Goal: Transaction & Acquisition: Purchase product/service

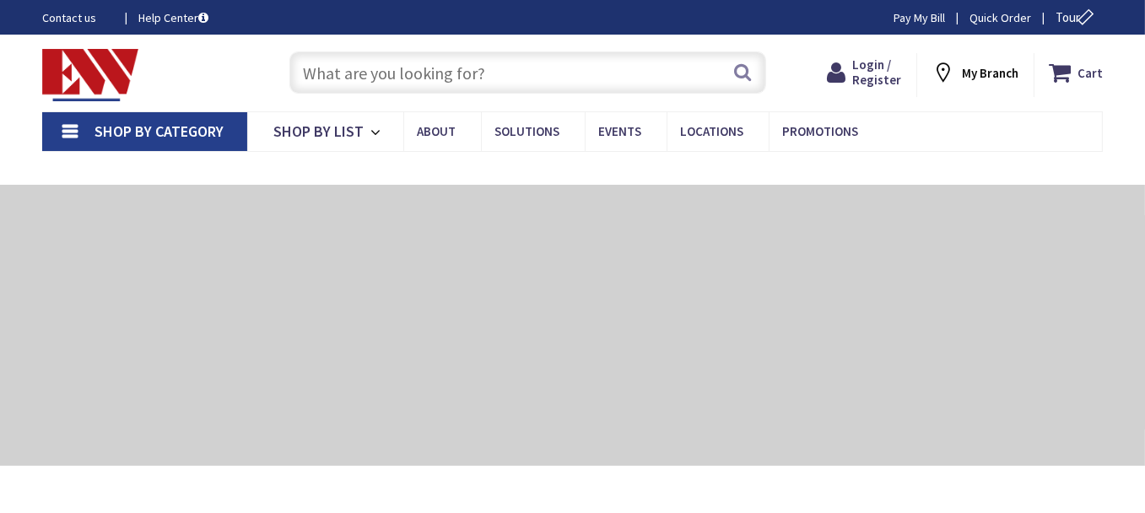
click at [363, 68] on input "text" at bounding box center [527, 72] width 477 height 42
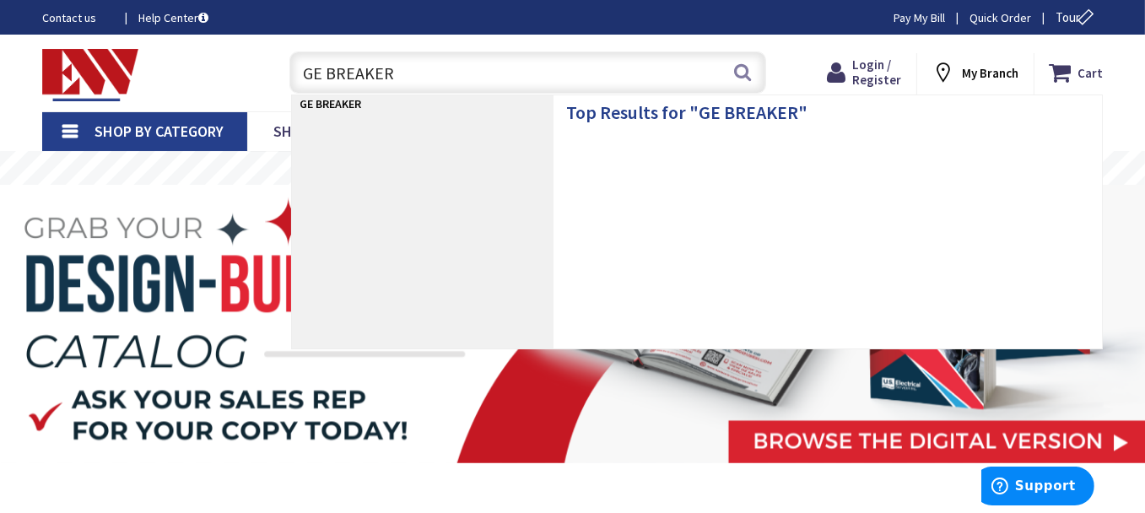
type input "GE BREAKERS"
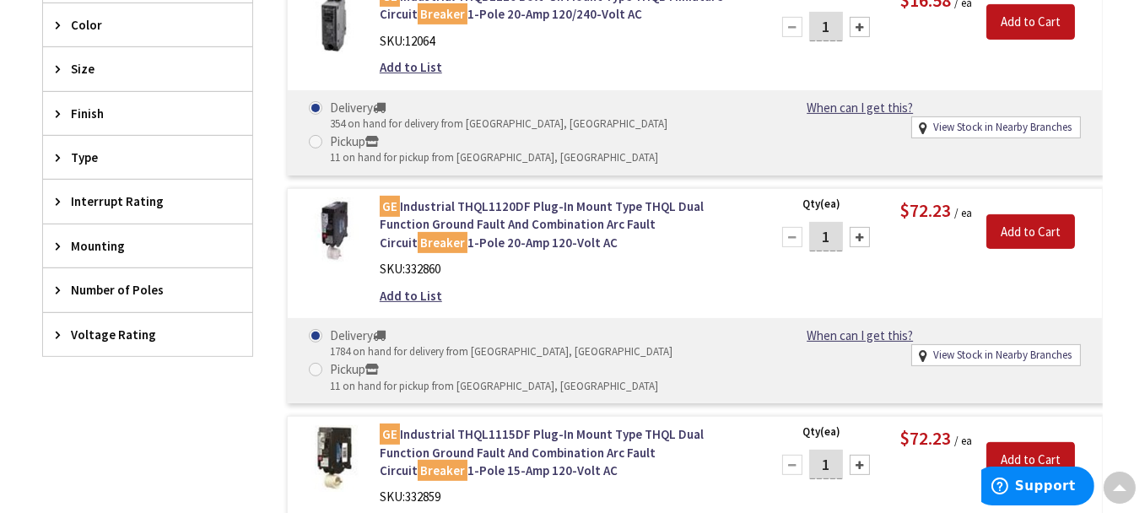
scroll to position [844, 0]
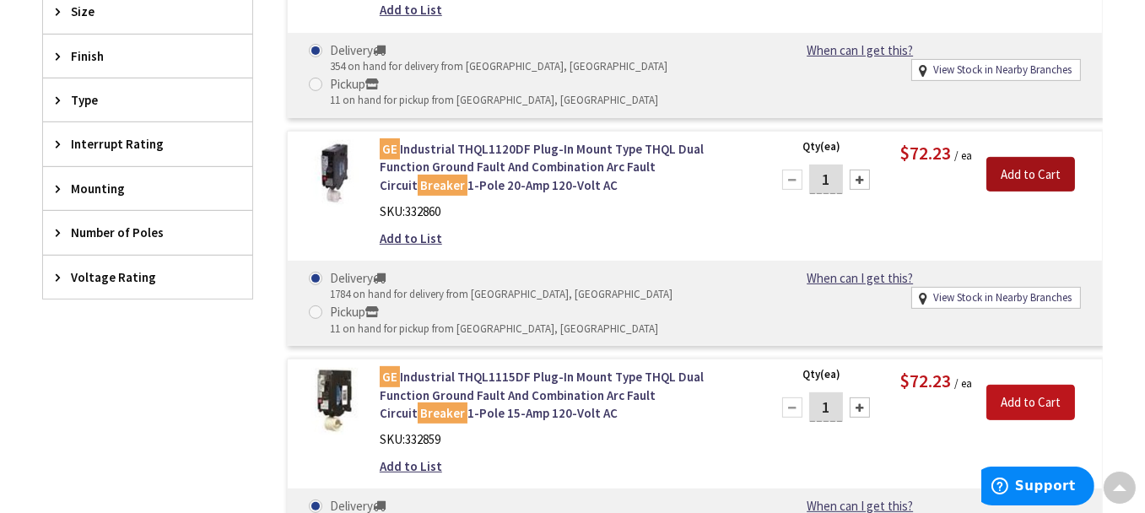
click at [1026, 157] on input "Add to Cart" at bounding box center [1030, 174] width 89 height 35
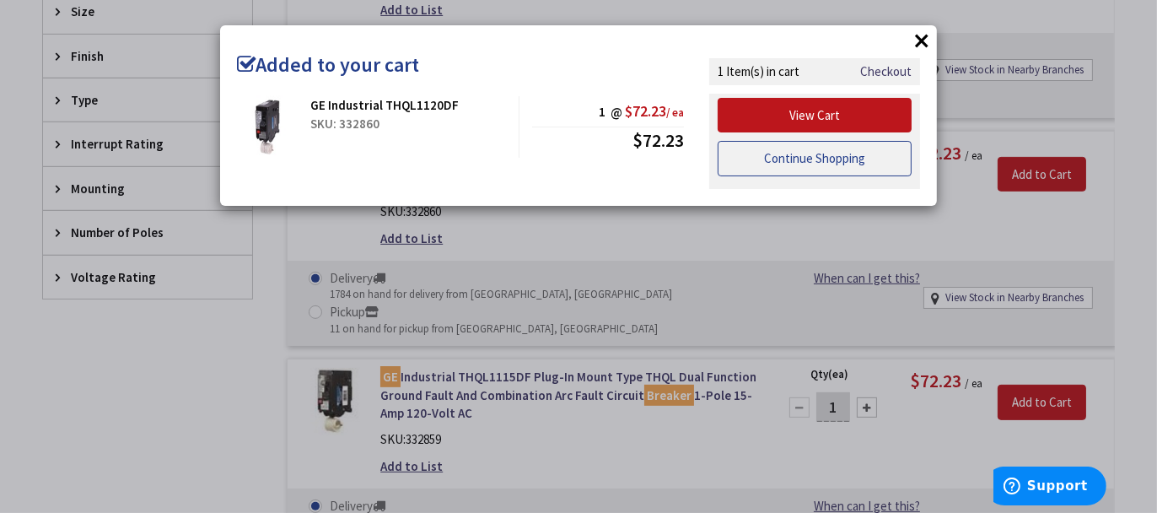
click at [771, 155] on link "Continue Shopping" at bounding box center [815, 158] width 194 height 35
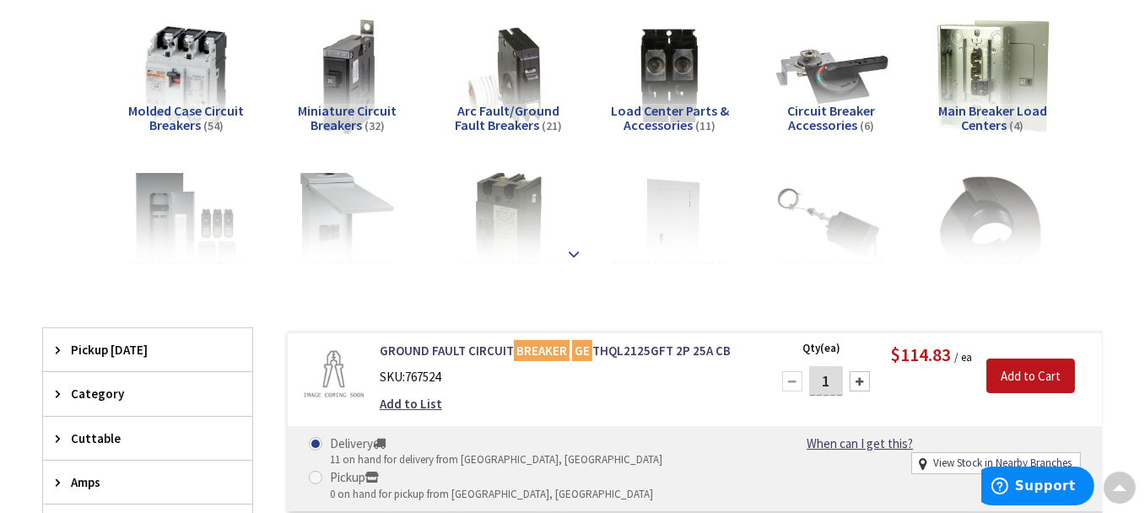
scroll to position [0, 0]
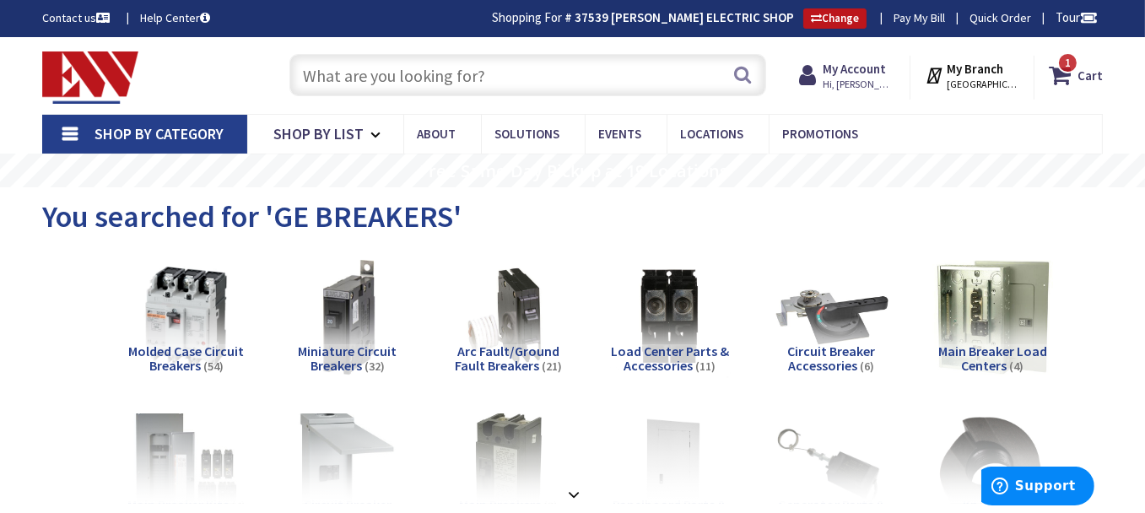
click at [495, 68] on input "text" at bounding box center [527, 75] width 477 height 42
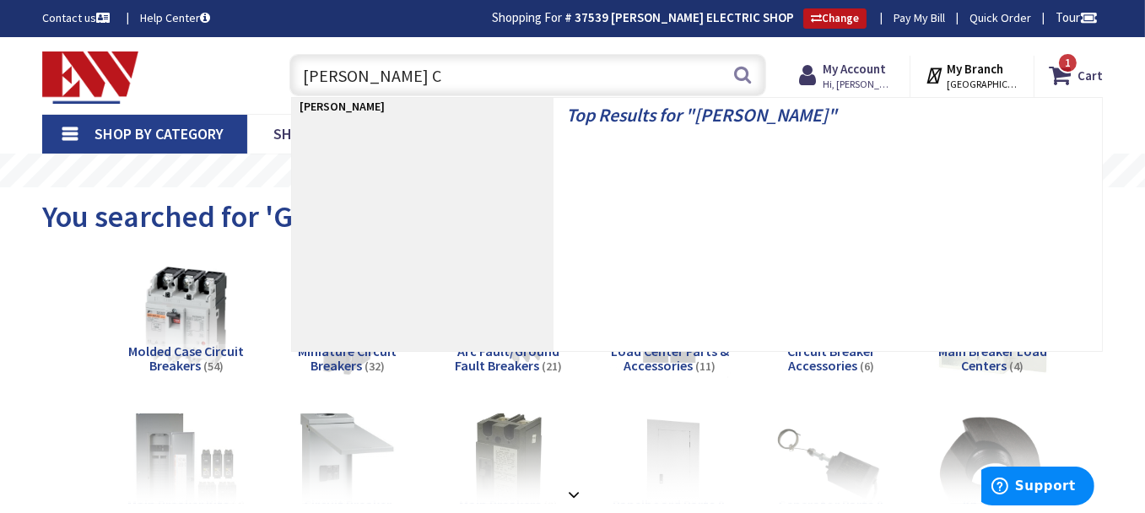
type input "EATON CL"
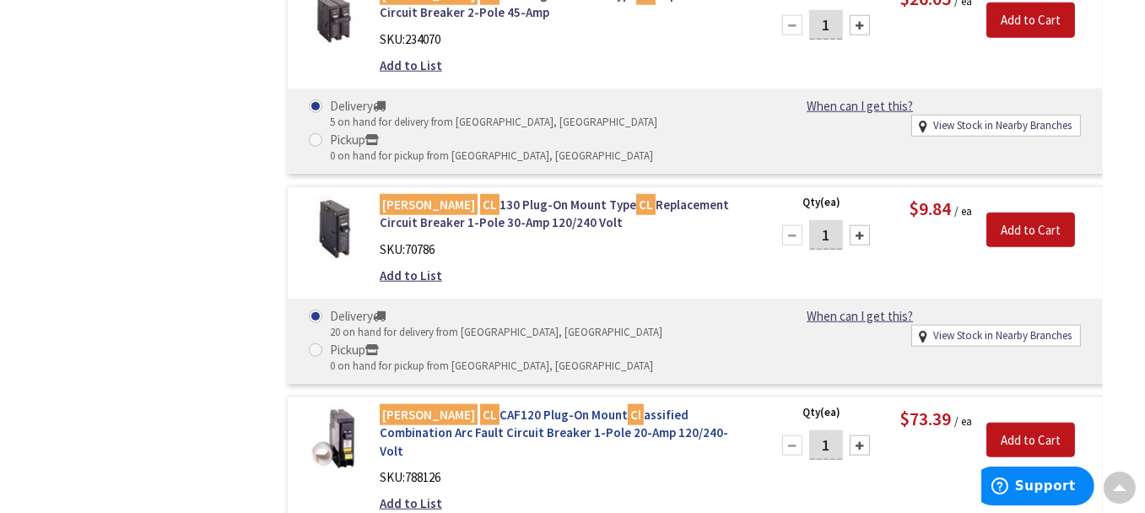
scroll to position [2278, 0]
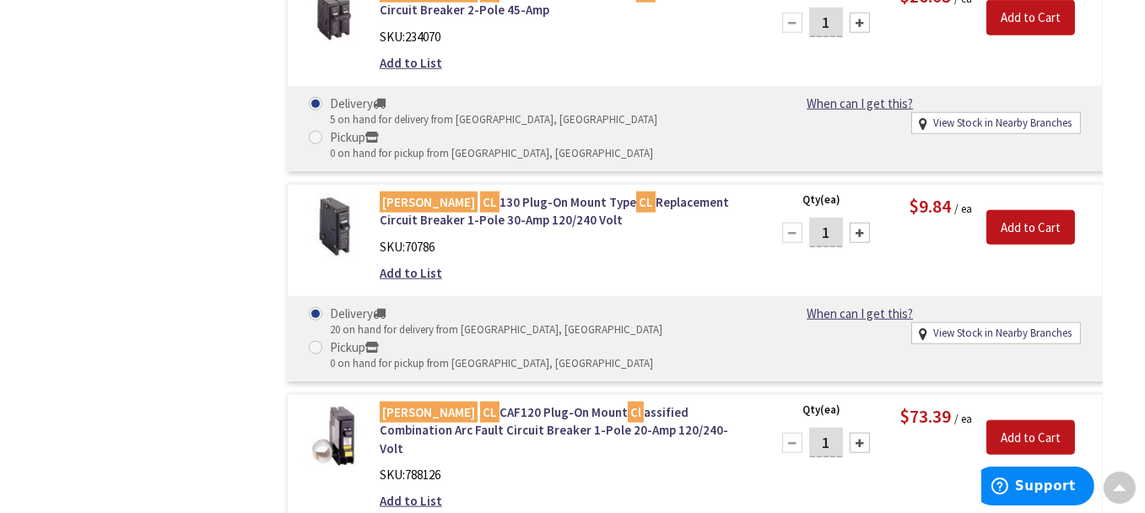
type input "2"
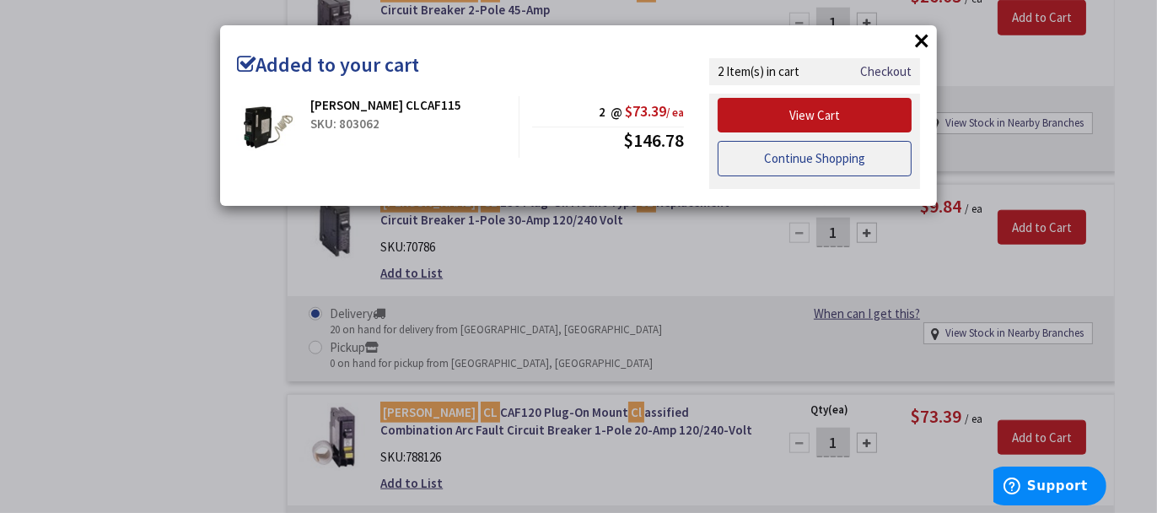
click at [767, 161] on link "Continue Shopping" at bounding box center [815, 158] width 194 height 35
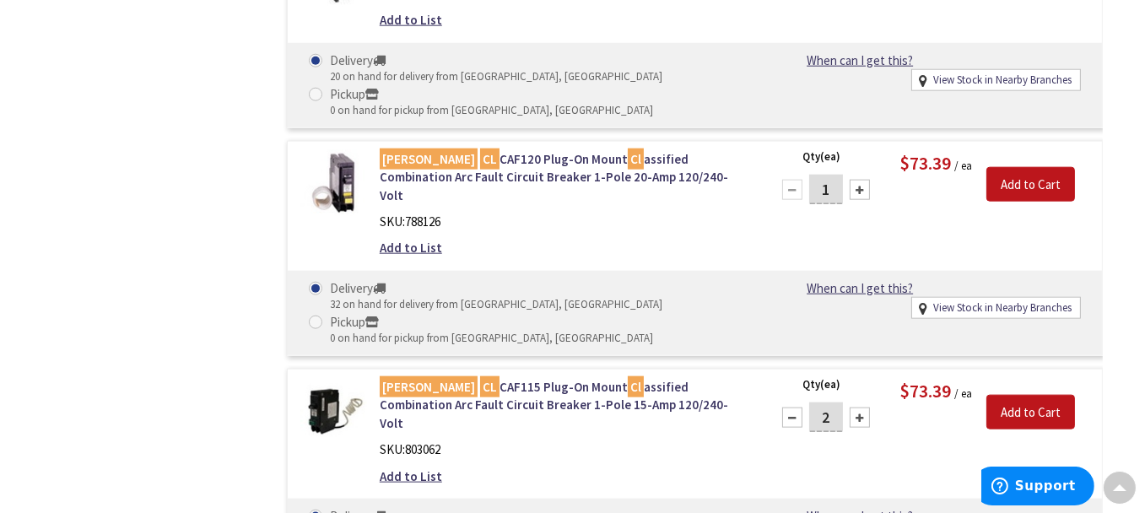
scroll to position [2615, 0]
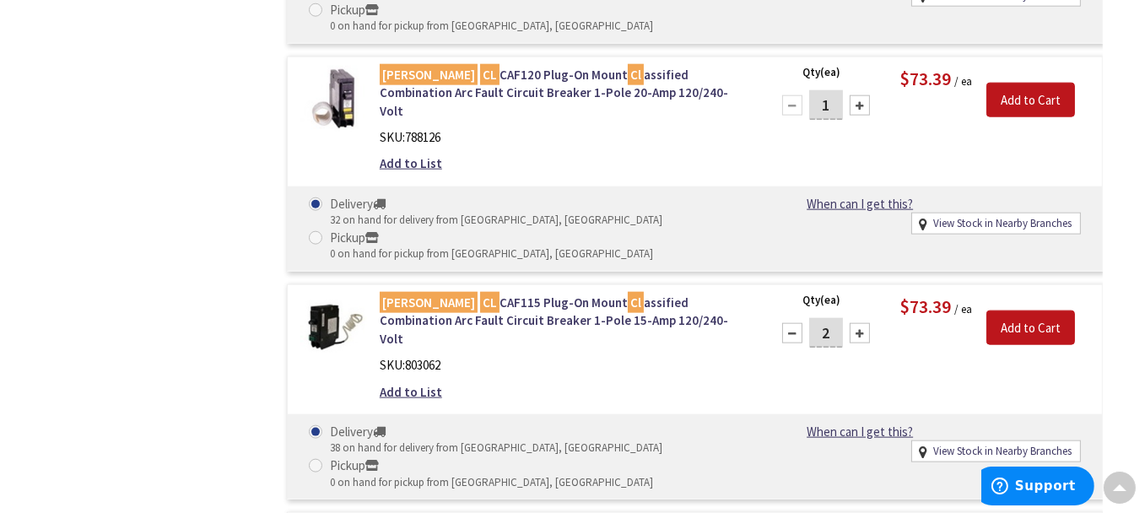
type input "2"
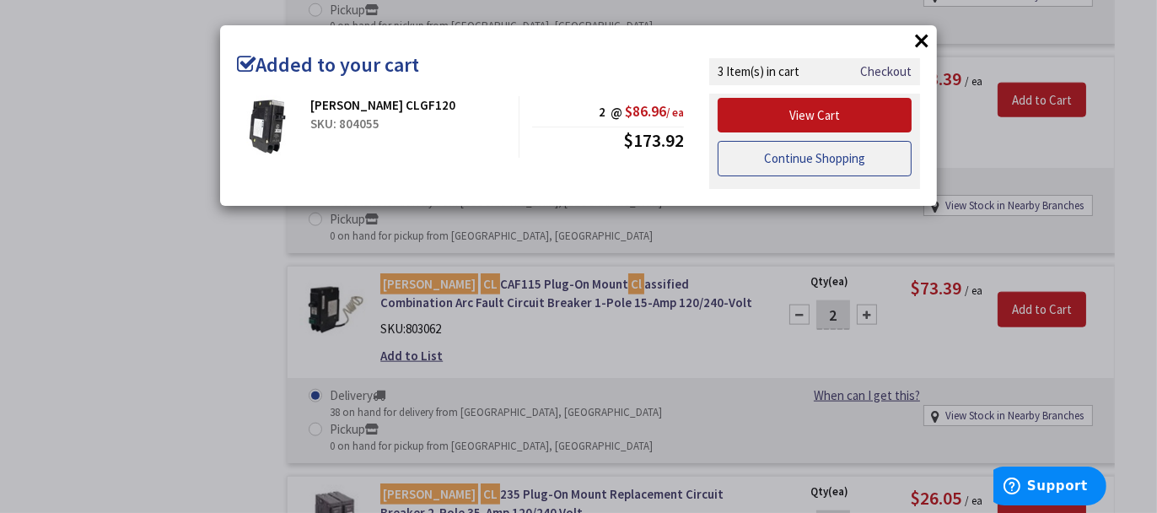
click at [830, 159] on link "Continue Shopping" at bounding box center [815, 158] width 194 height 35
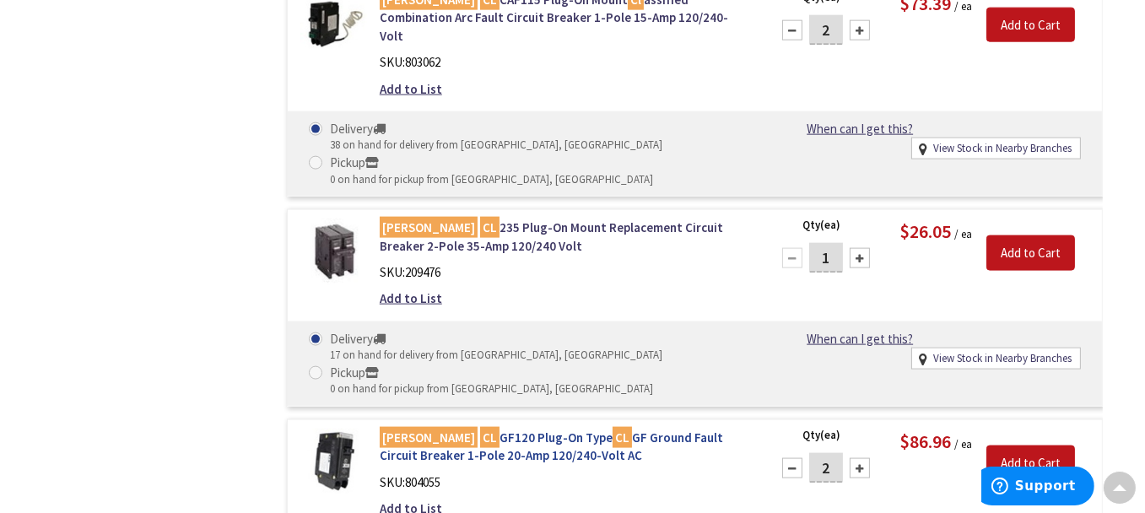
scroll to position [2953, 0]
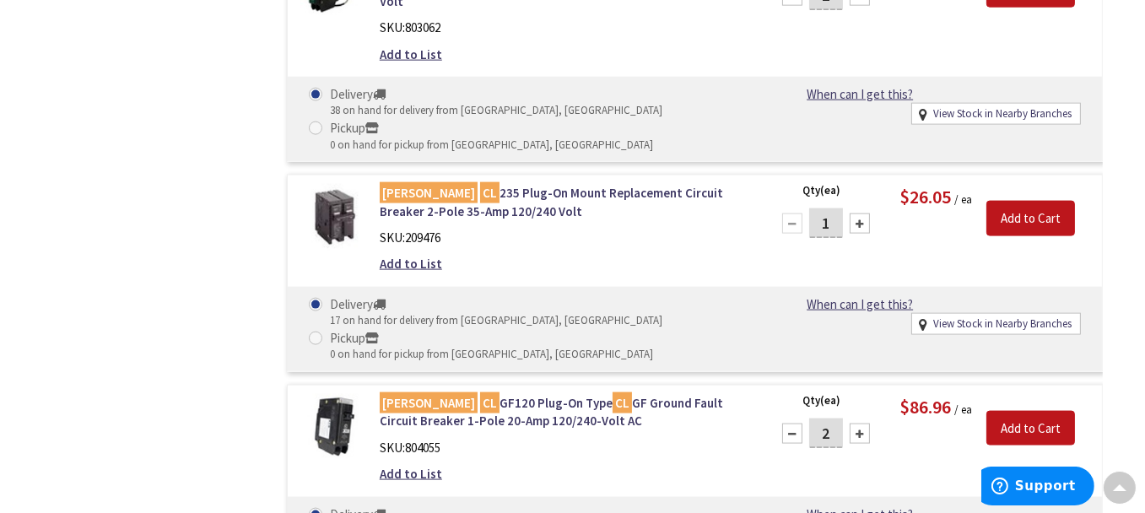
type input "2"
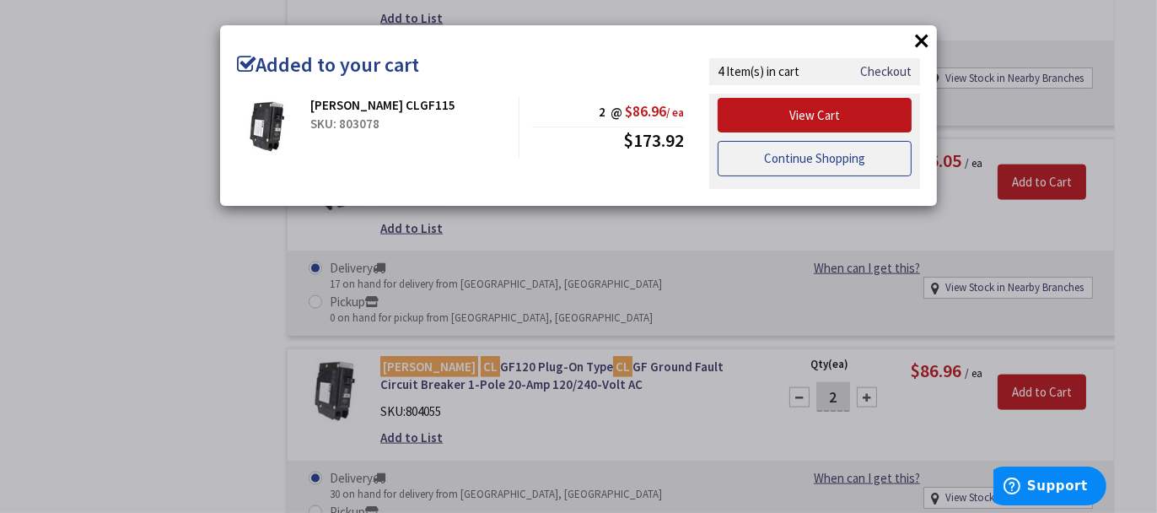
click at [841, 164] on link "Continue Shopping" at bounding box center [815, 158] width 194 height 35
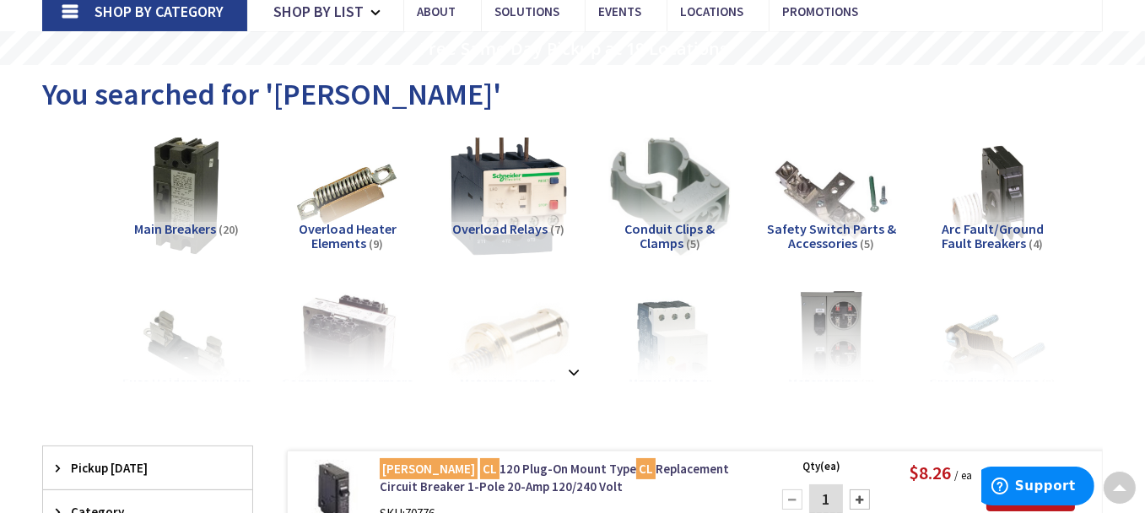
scroll to position [0, 0]
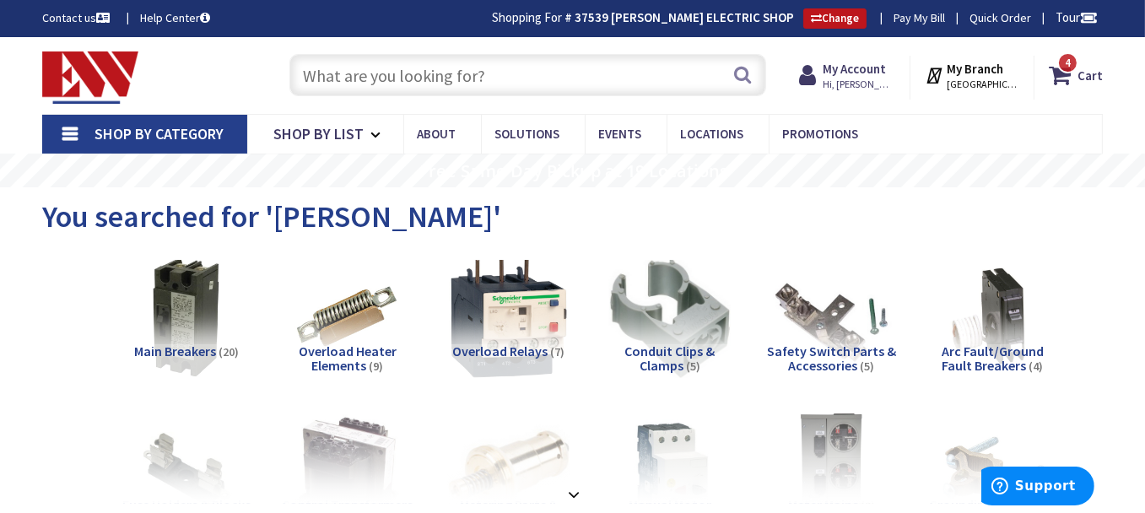
click at [490, 78] on input "text" at bounding box center [527, 75] width 477 height 42
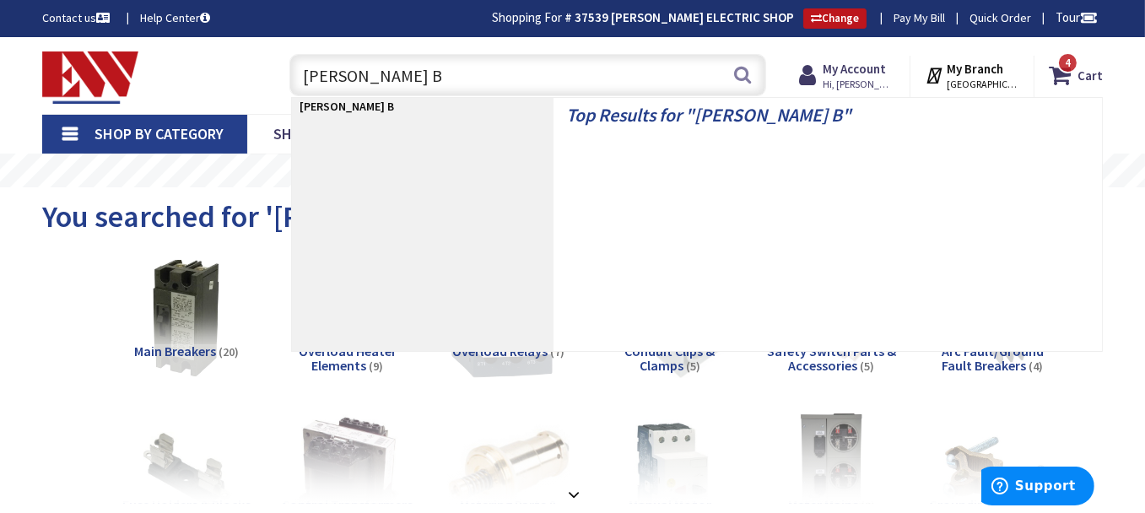
type input "EATON BR"
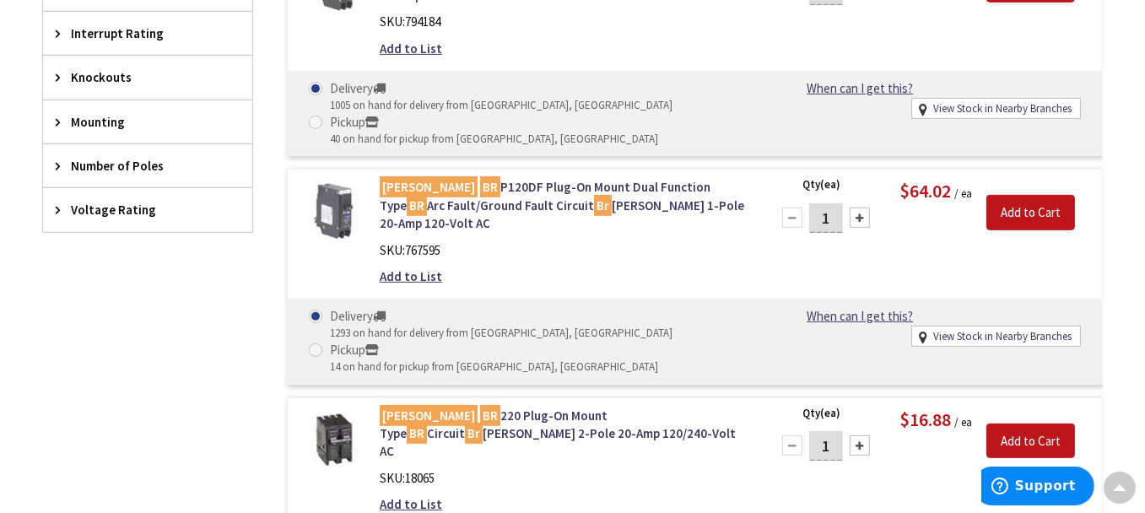
scroll to position [1098, 0]
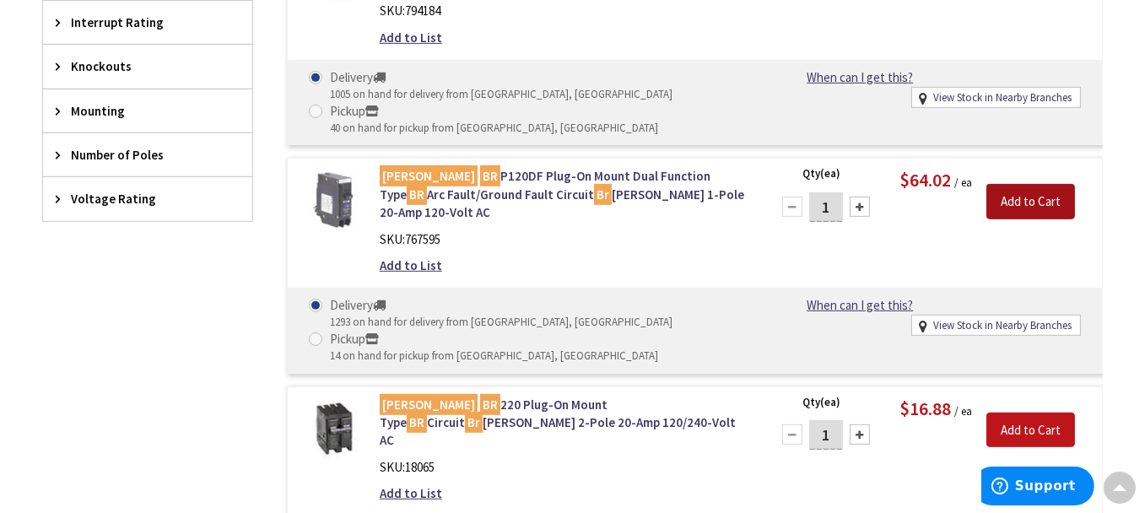
click at [1056, 184] on input "Add to Cart" at bounding box center [1030, 201] width 89 height 35
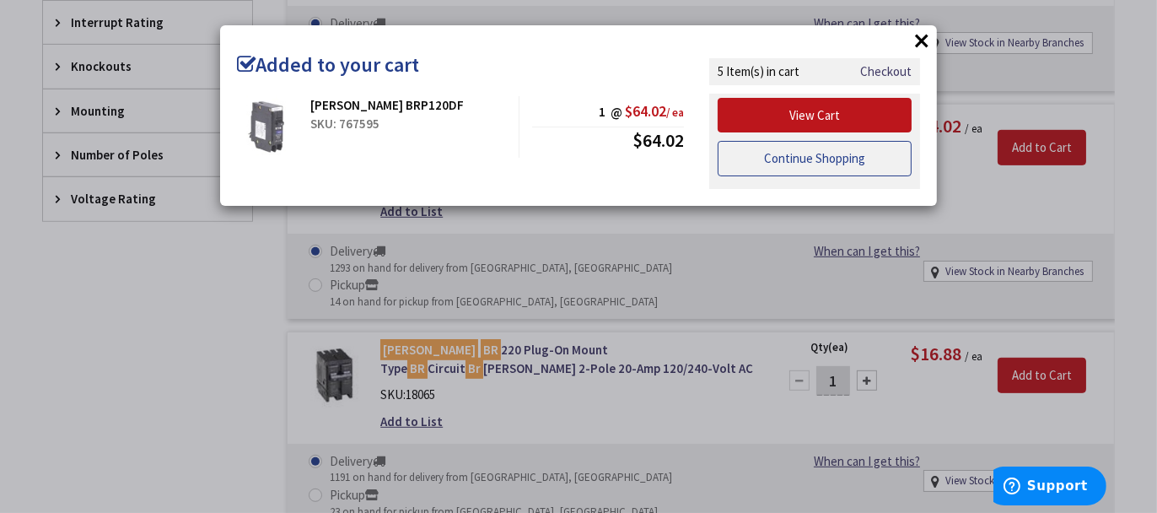
click at [798, 148] on link "Continue Shopping" at bounding box center [815, 158] width 194 height 35
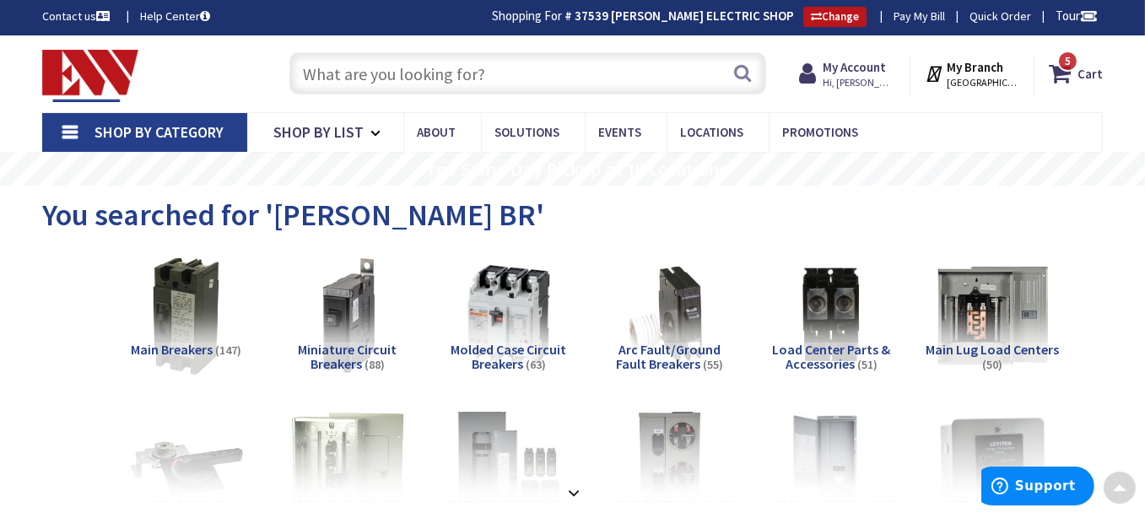
scroll to position [0, 0]
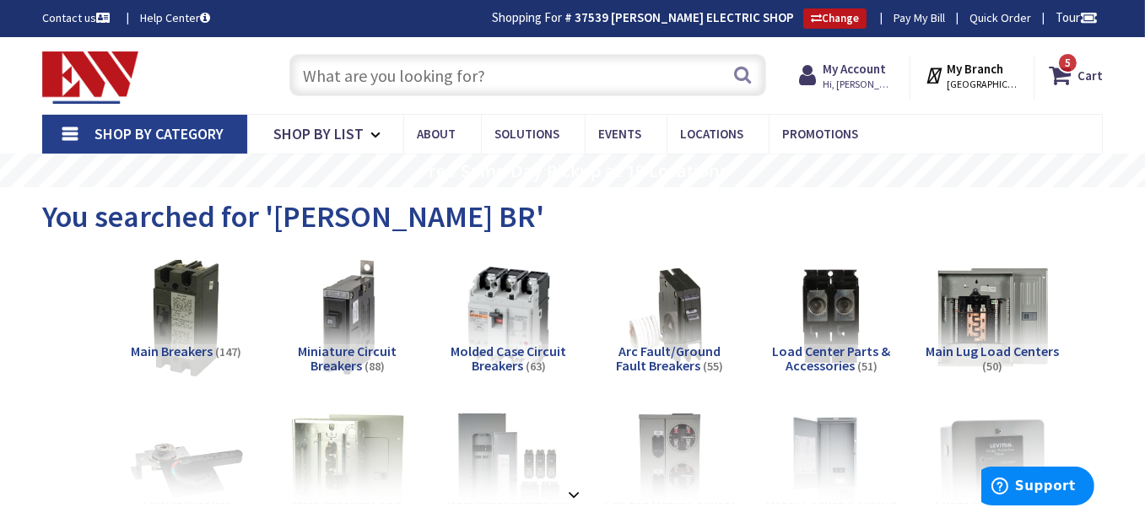
click at [545, 67] on input "text" at bounding box center [527, 75] width 477 height 42
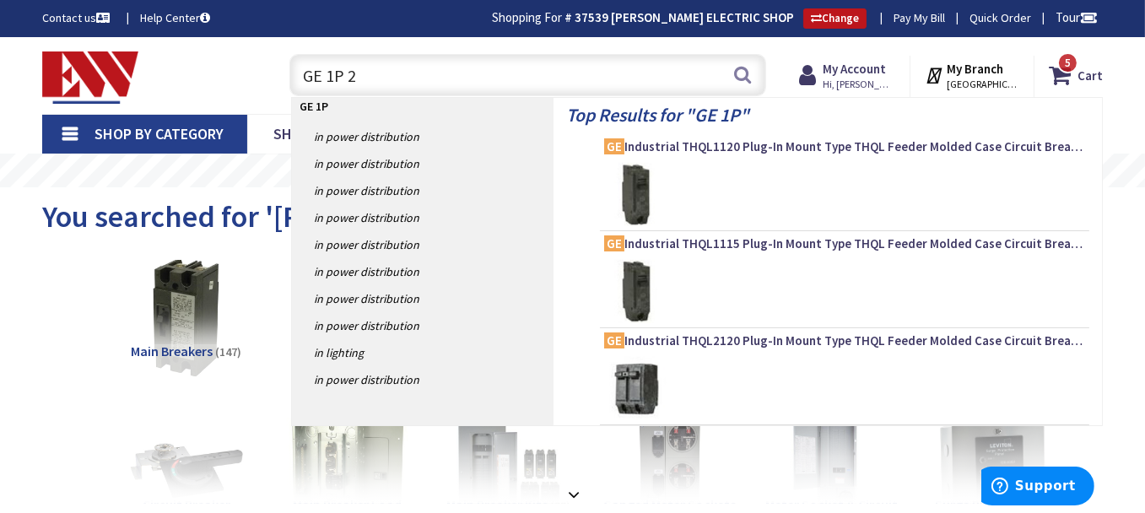
type input "GE 1P 20"
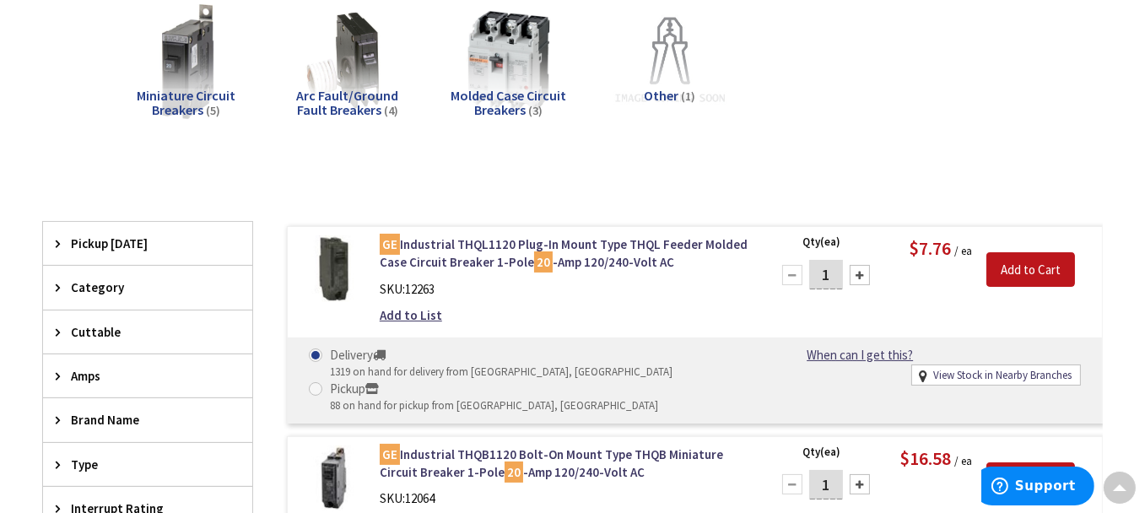
click at [865, 276] on div at bounding box center [860, 275] width 20 height 20
type input "4"
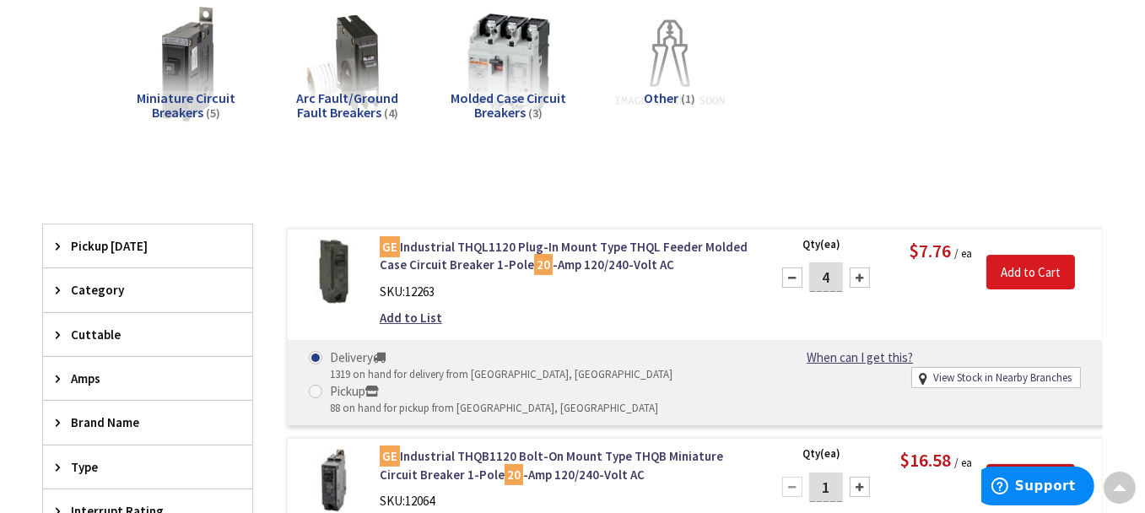
scroll to position [255, 0]
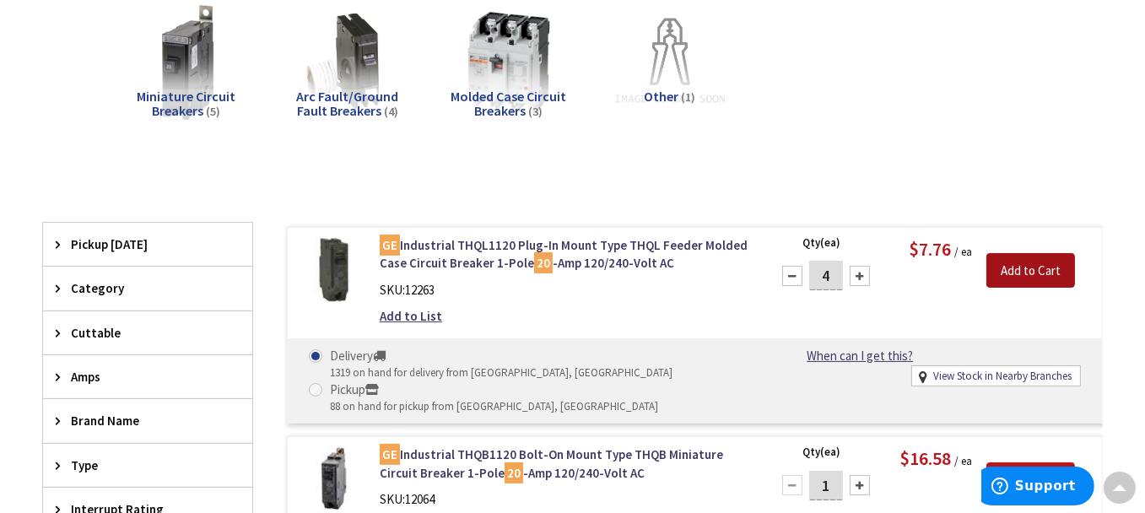
click at [1048, 267] on input "Add to Cart" at bounding box center [1030, 270] width 89 height 35
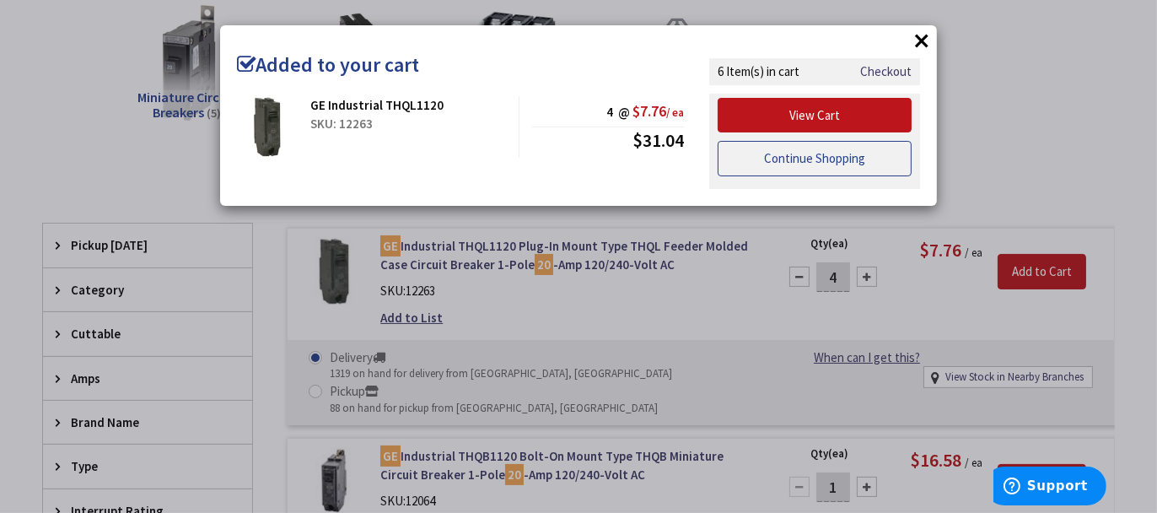
click at [763, 161] on link "Continue Shopping" at bounding box center [815, 158] width 194 height 35
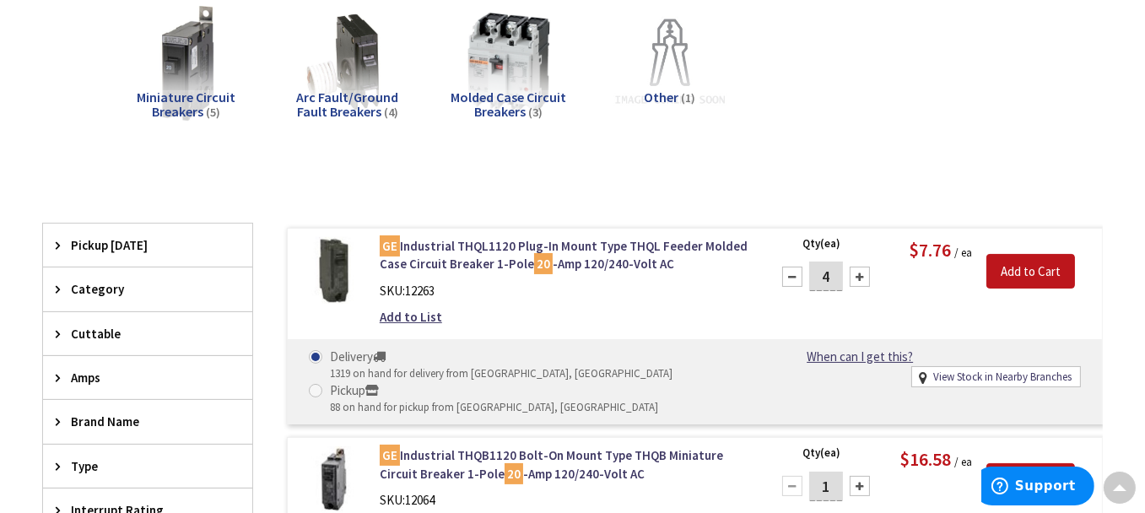
scroll to position [0, 0]
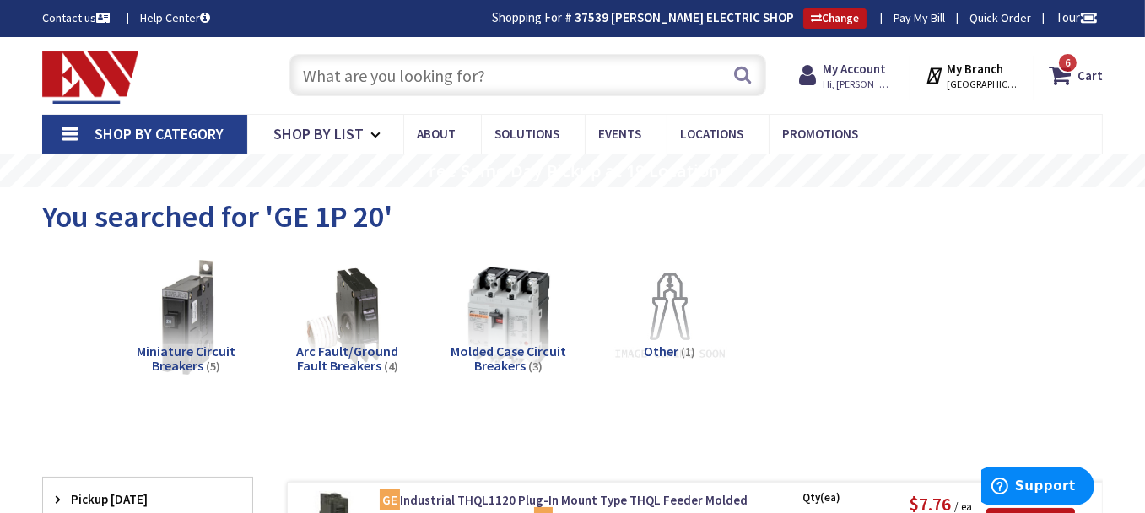
click at [494, 79] on input "text" at bounding box center [527, 75] width 477 height 42
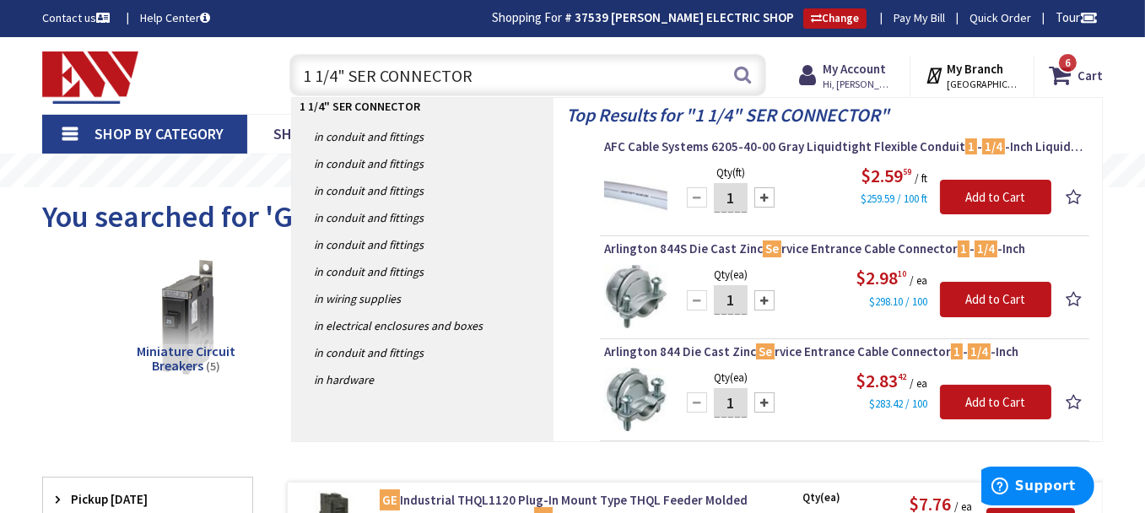
type input "1 1/4" SER CONNECTORS"
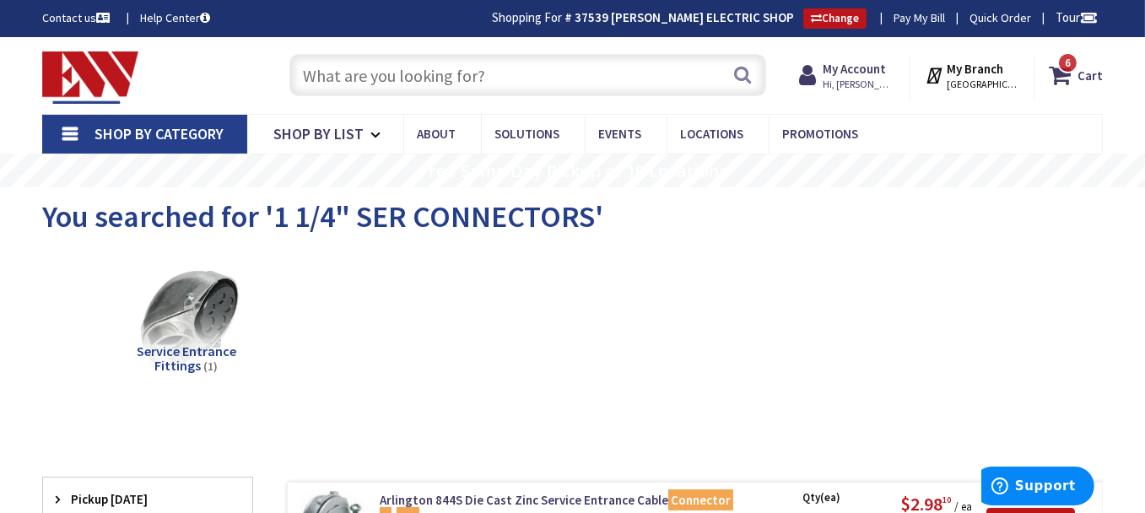
click at [411, 69] on input "text" at bounding box center [527, 75] width 477 height 42
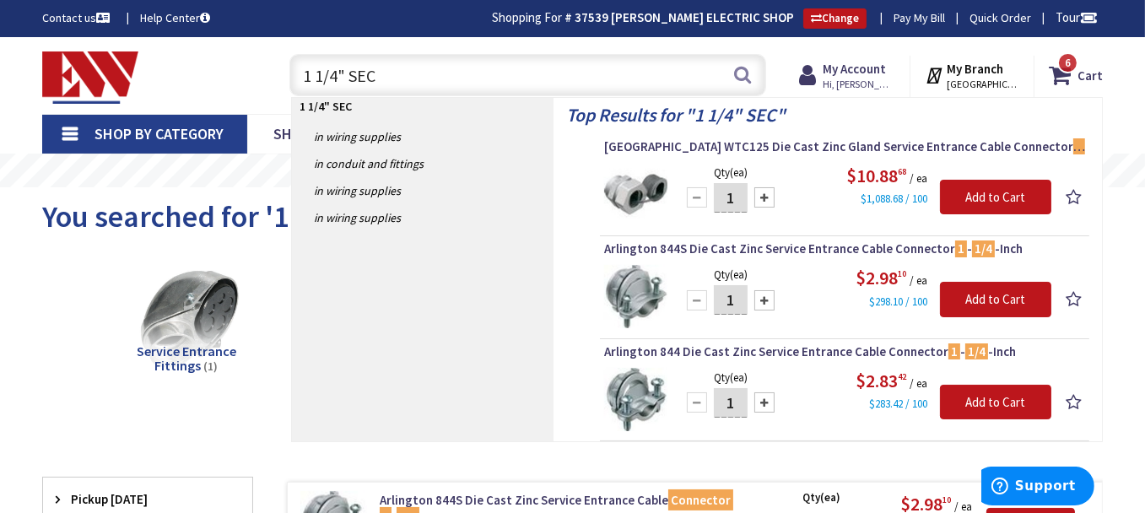
type input "1 1/4" SEC"
click at [661, 145] on span "[GEOGRAPHIC_DATA] WTC125 Die Cast Zinc Gland Service Entrance Cable Connector 1…" at bounding box center [844, 146] width 481 height 17
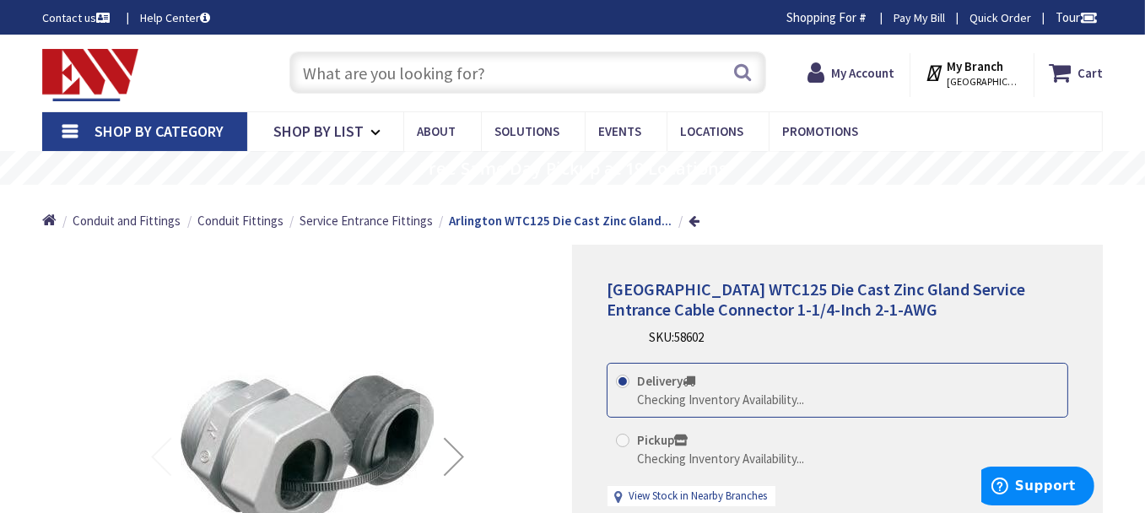
click at [518, 75] on input "text" at bounding box center [527, 72] width 477 height 42
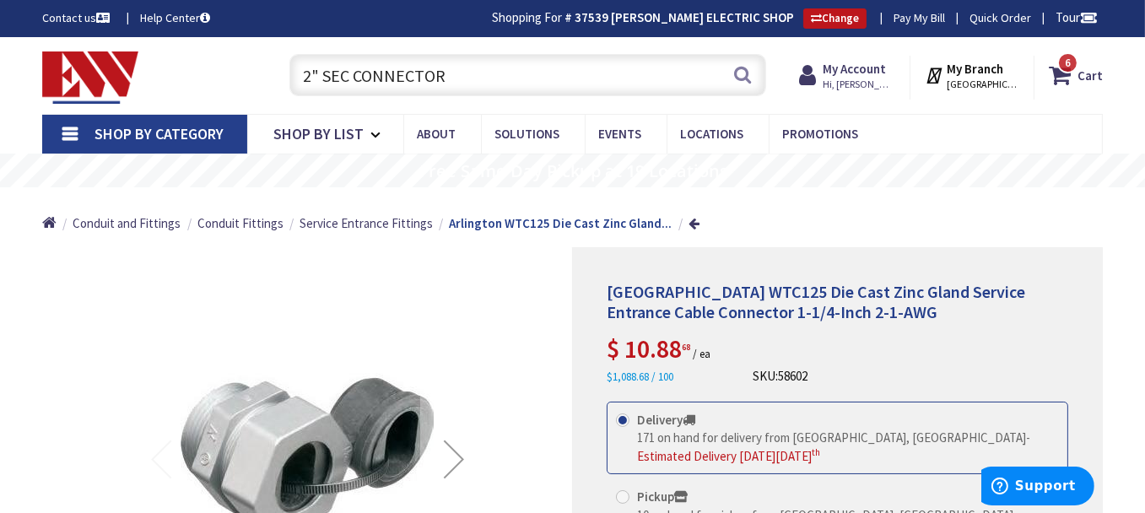
type input "2" SEC CONNECTOR"
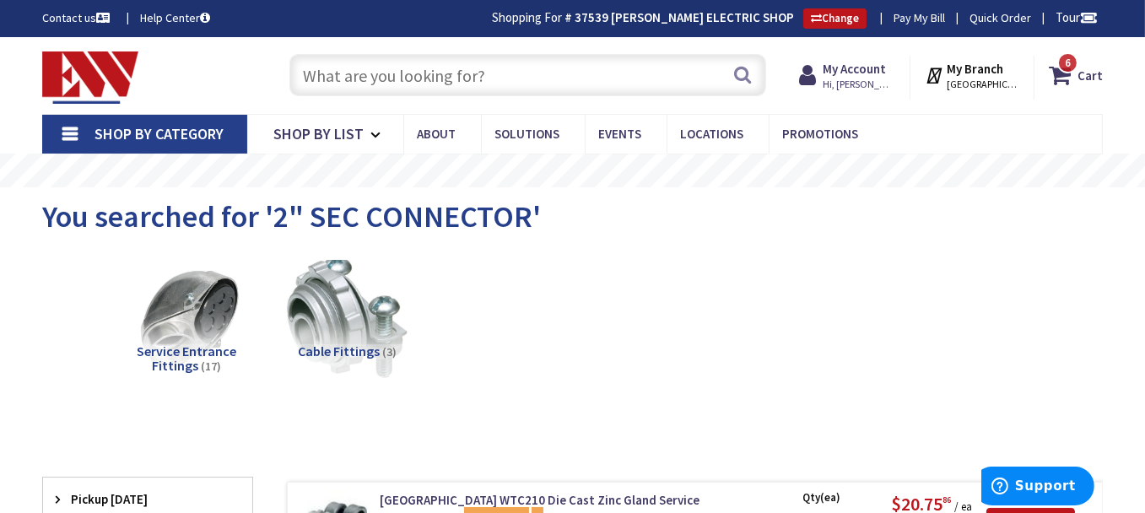
click at [512, 73] on input "text" at bounding box center [527, 75] width 477 height 42
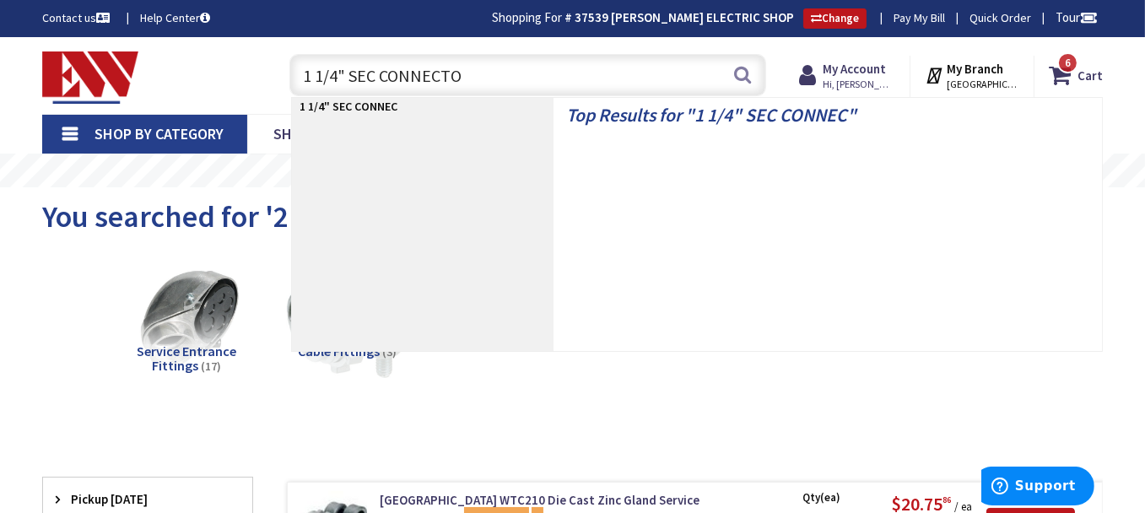
type input "1 1/4" SEC CONNECTOR"
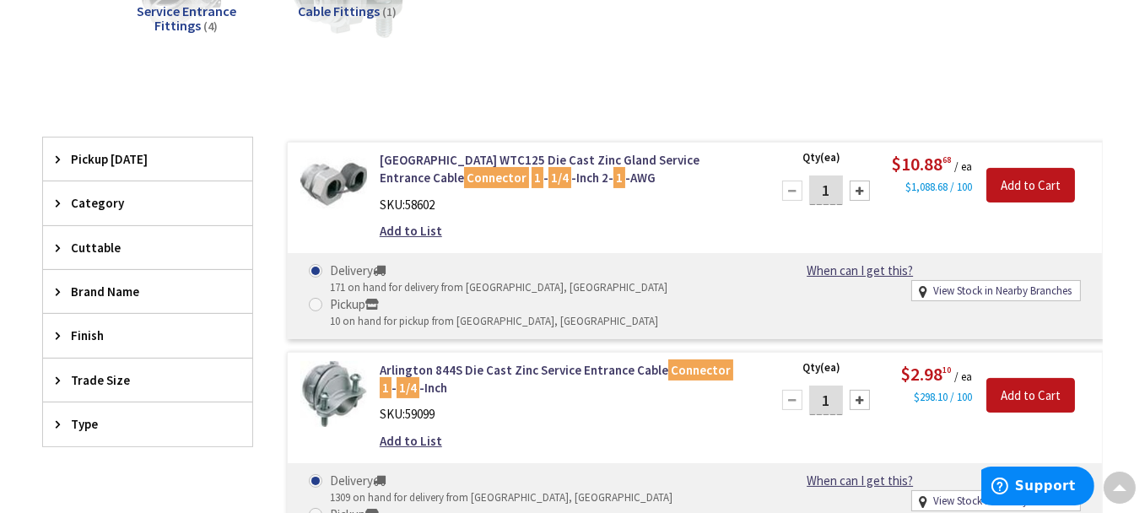
click at [852, 186] on div at bounding box center [860, 191] width 20 height 20
click at [853, 186] on div at bounding box center [860, 191] width 20 height 20
click at [854, 185] on div at bounding box center [860, 191] width 20 height 20
type input "4"
click at [1004, 181] on input "Add to Cart" at bounding box center [1030, 185] width 89 height 35
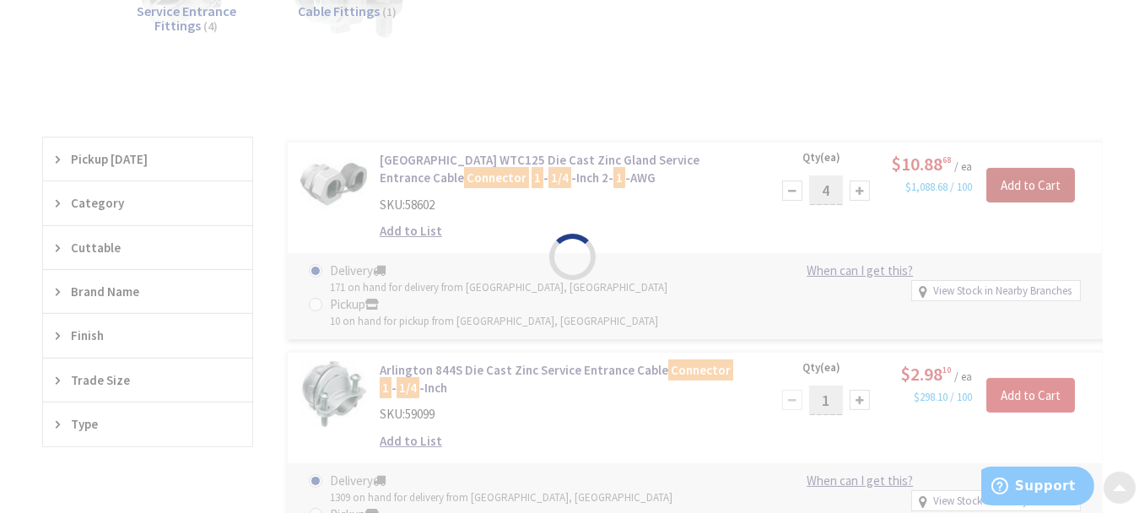
scroll to position [339, 0]
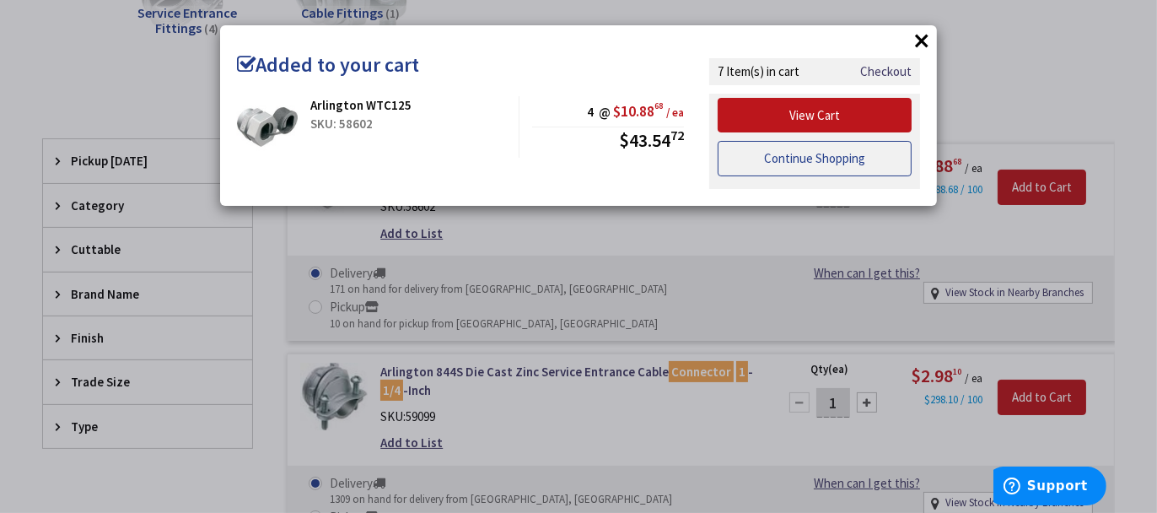
click at [814, 157] on link "Continue Shopping" at bounding box center [815, 158] width 194 height 35
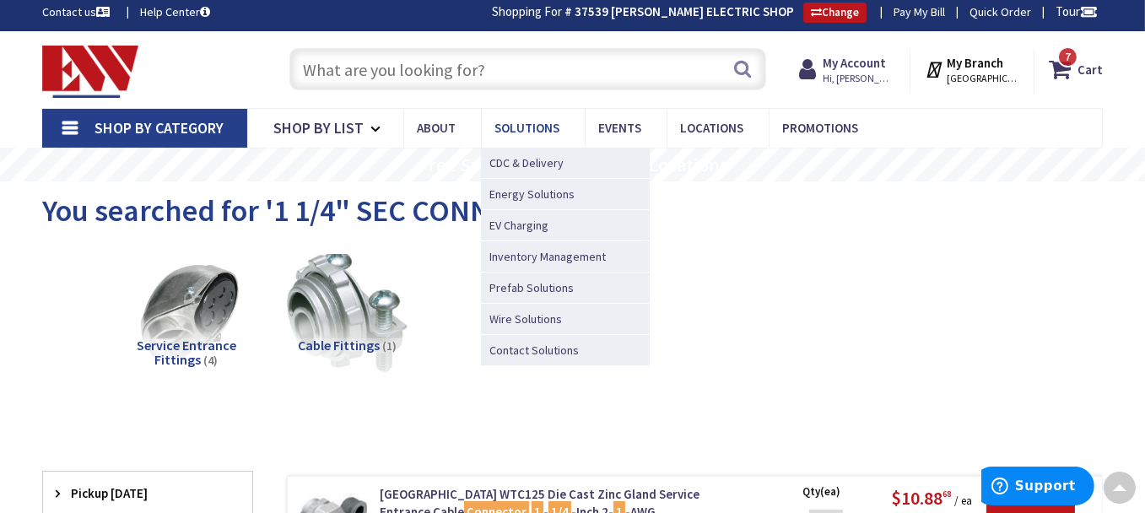
scroll to position [0, 0]
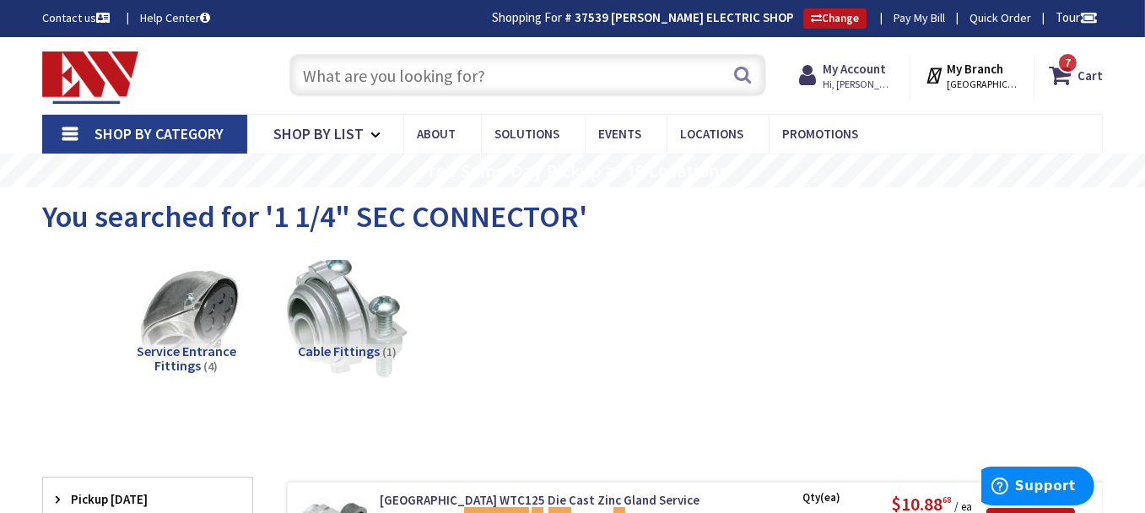
click at [477, 81] on input "text" at bounding box center [527, 75] width 477 height 42
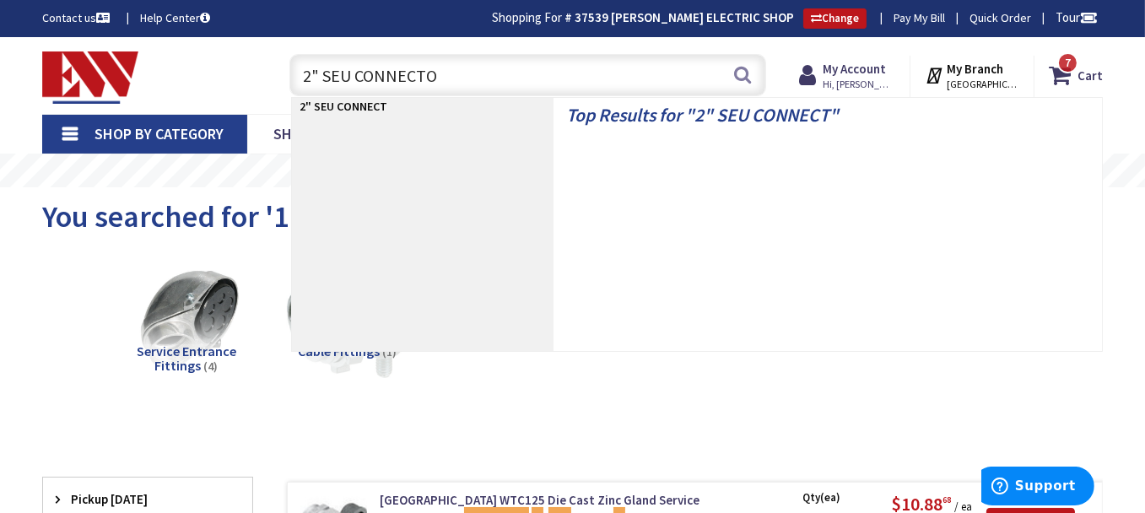
type input "2" SEU CONNECTOR"
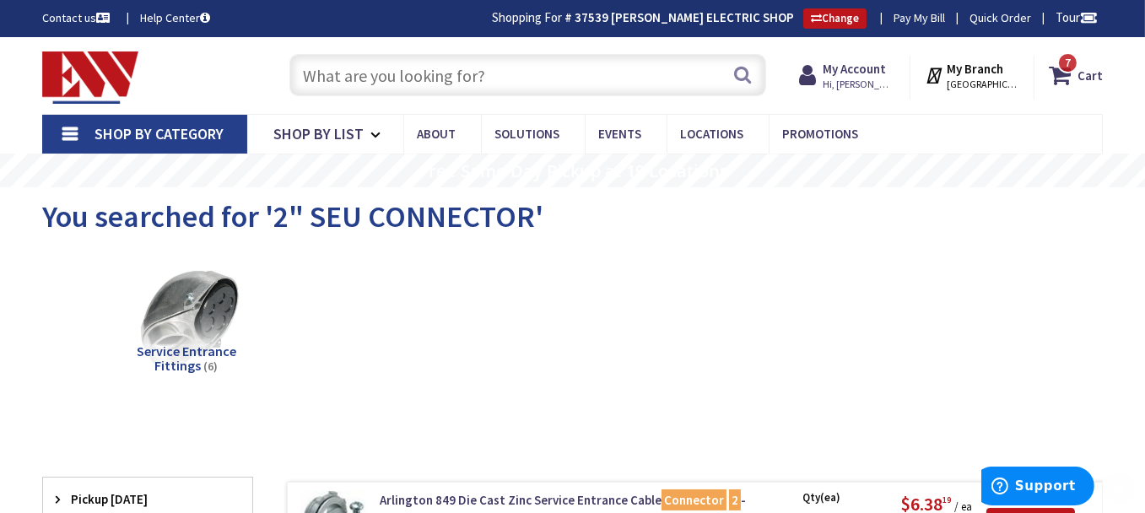
click at [384, 84] on input "text" at bounding box center [527, 75] width 477 height 42
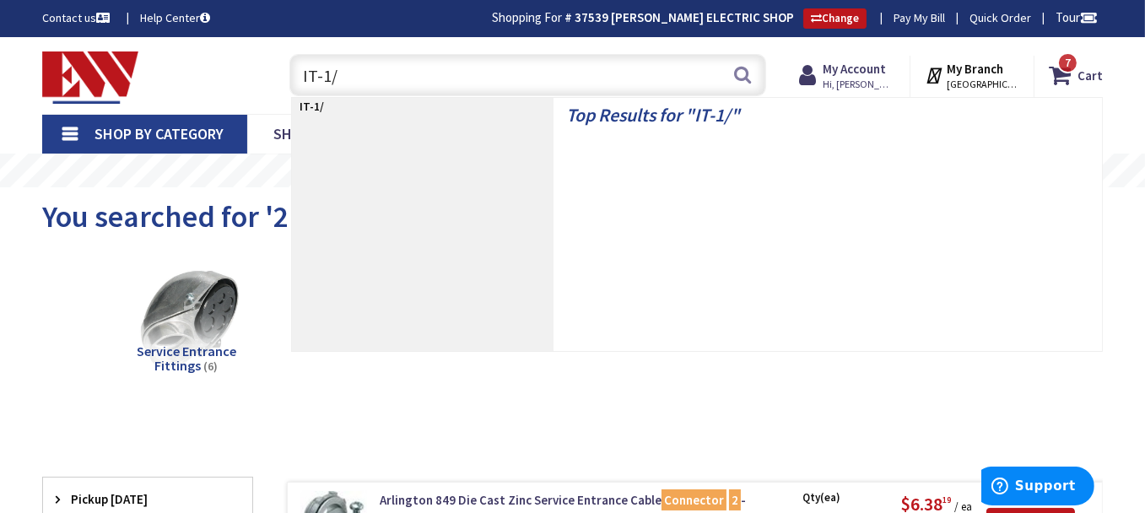
type input "IT-1/0"
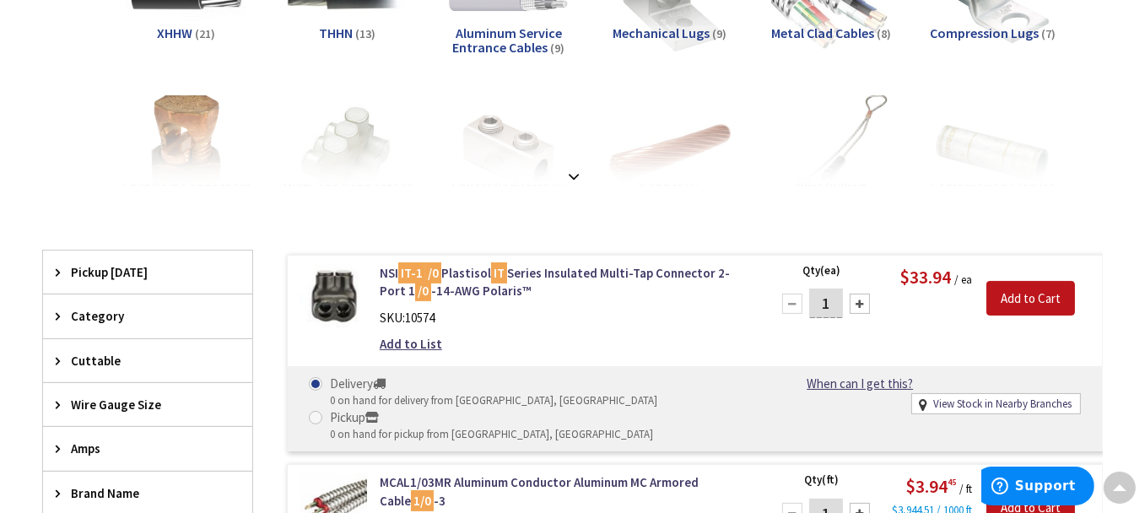
scroll to position [2, 0]
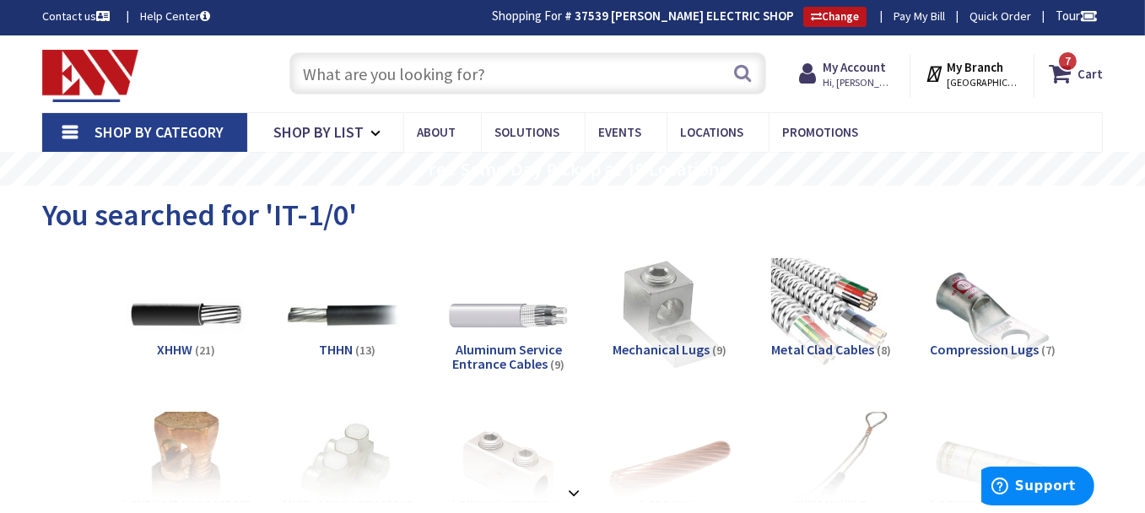
click at [411, 67] on input "text" at bounding box center [527, 73] width 477 height 42
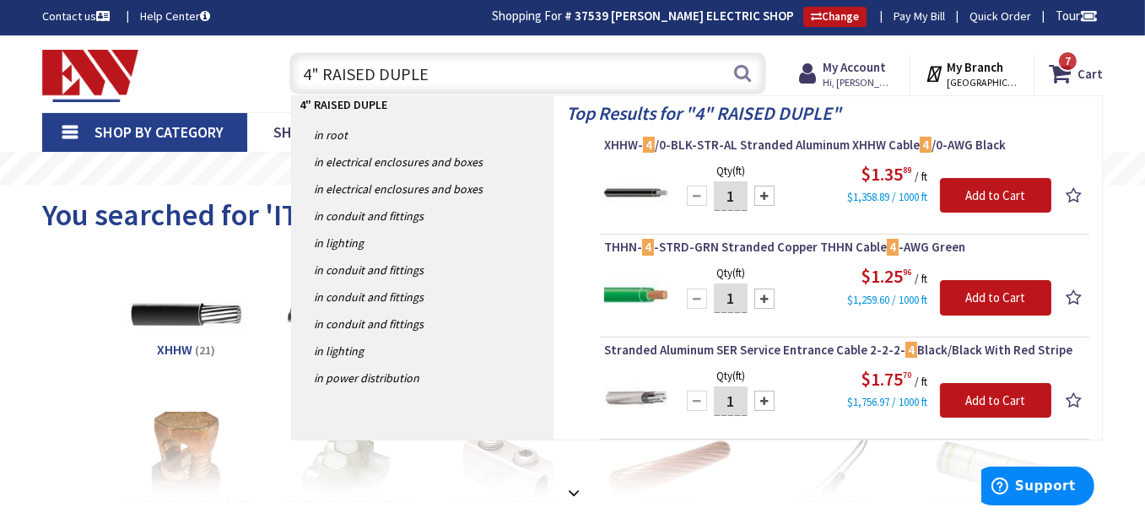
type input "4" RAISED DUPLEX"
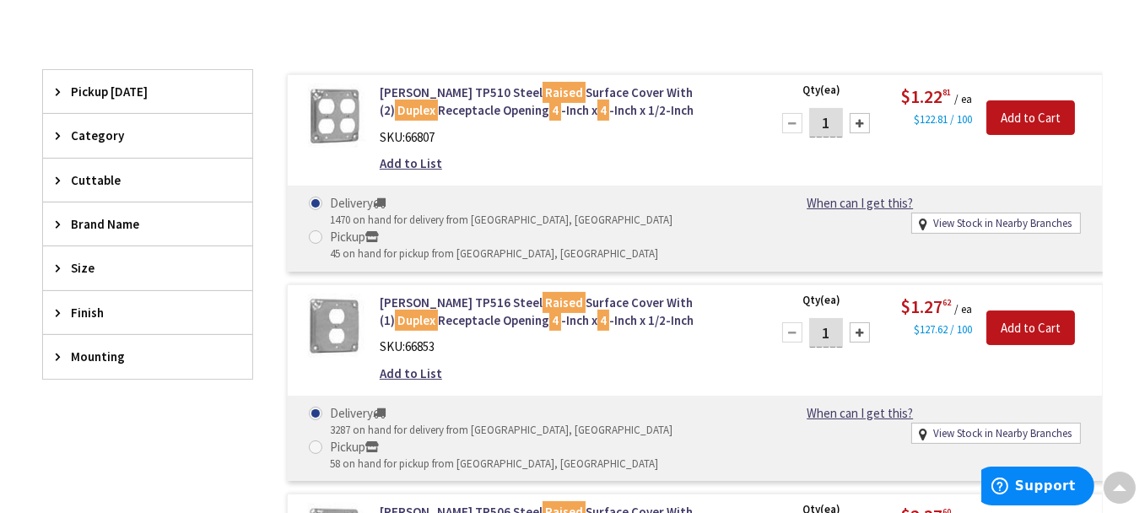
scroll to position [422, 0]
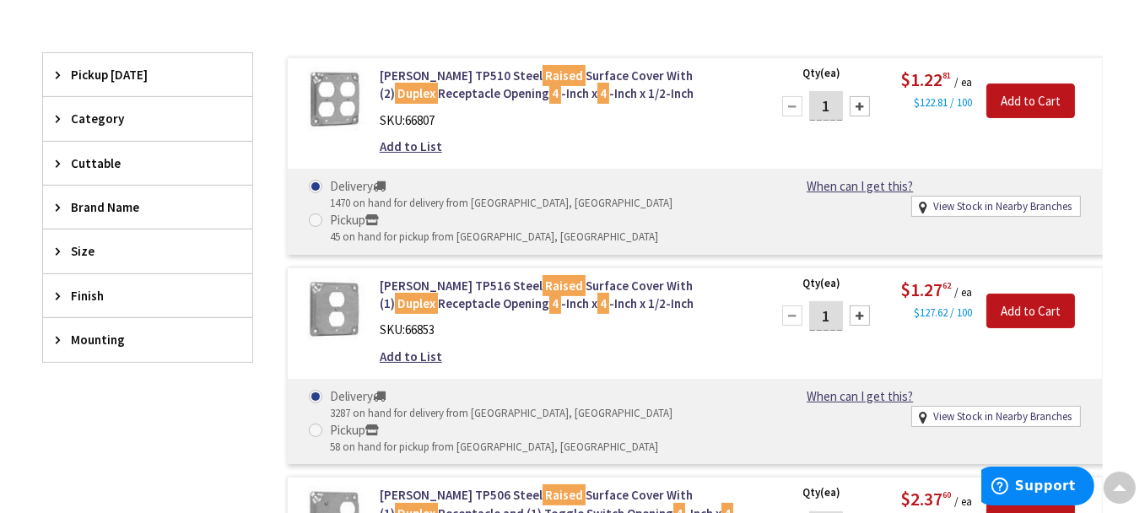
click at [862, 313] on div at bounding box center [860, 315] width 20 height 20
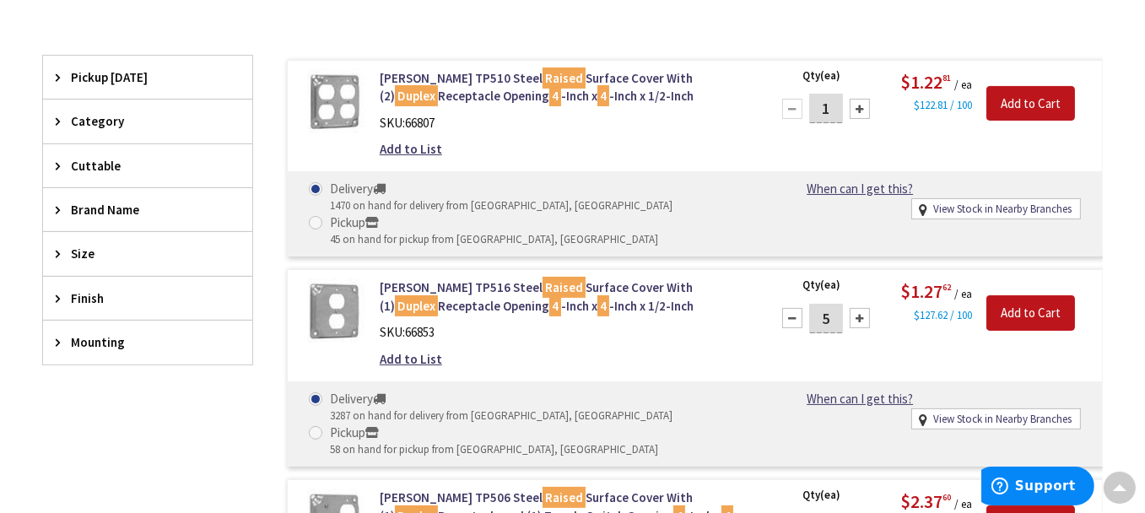
scroll to position [423, 0]
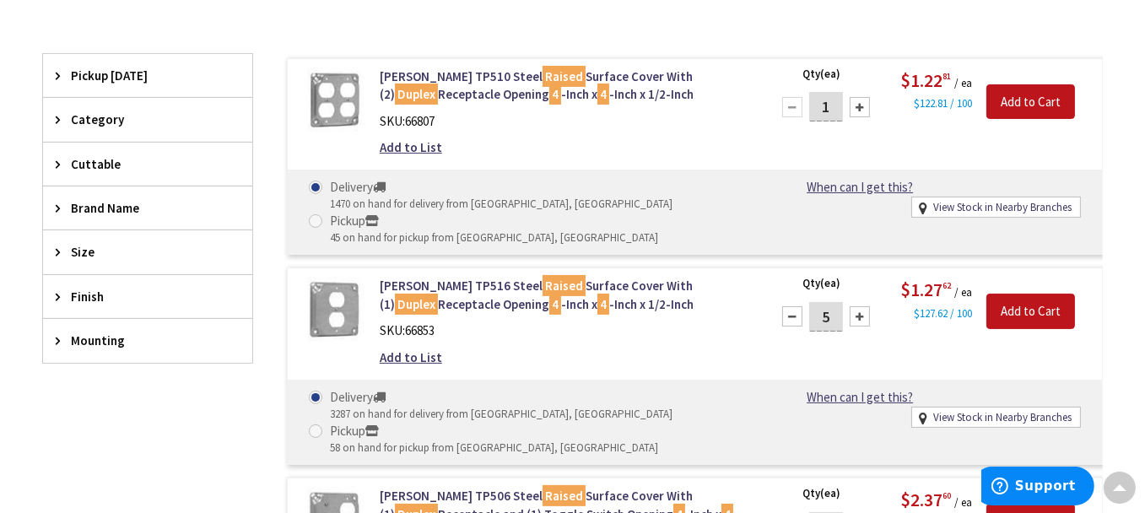
click at [862, 313] on div at bounding box center [860, 316] width 20 height 20
type input "6"
click at [1003, 310] on input "Add to Cart" at bounding box center [1030, 311] width 89 height 35
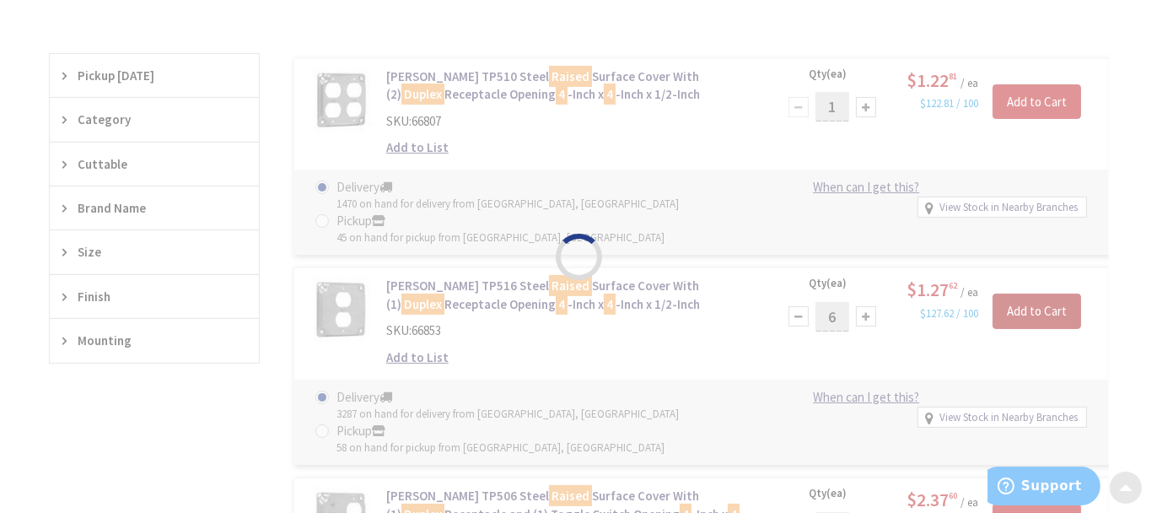
scroll to position [425, 0]
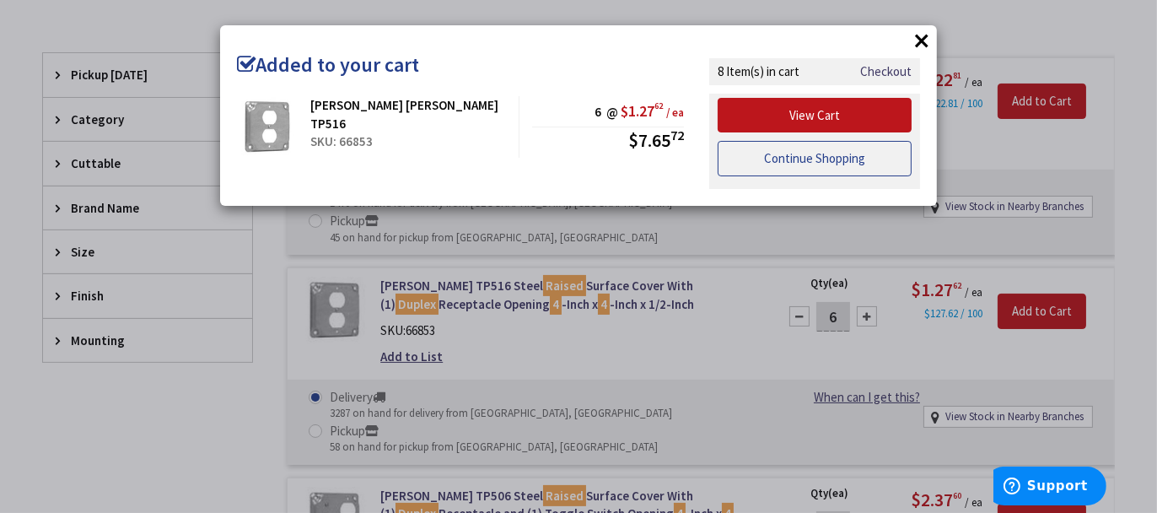
drag, startPoint x: 856, startPoint y: 158, endPoint x: 634, endPoint y: 33, distance: 254.6
click at [856, 158] on link "Continue Shopping" at bounding box center [815, 158] width 194 height 35
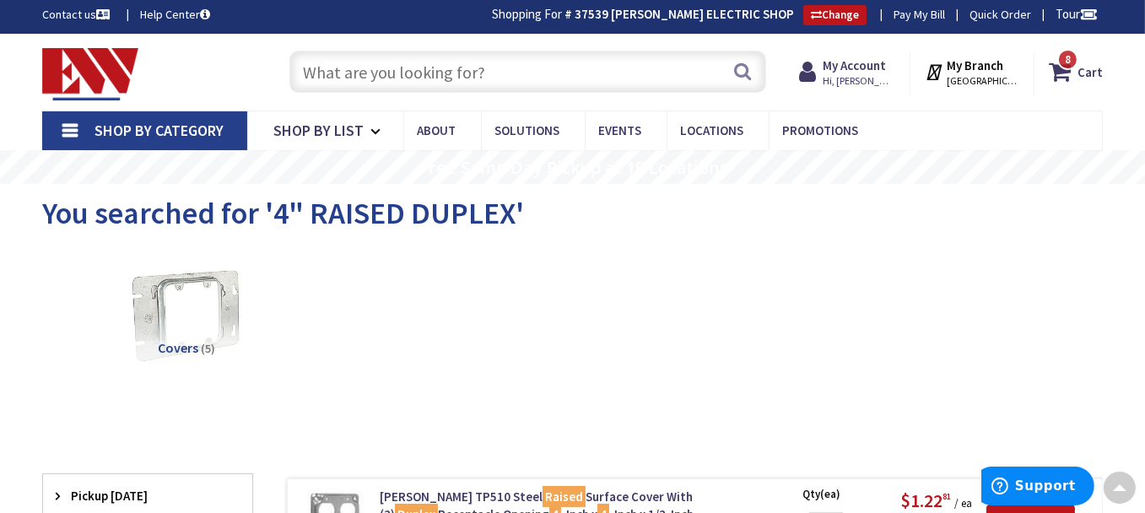
scroll to position [2, 0]
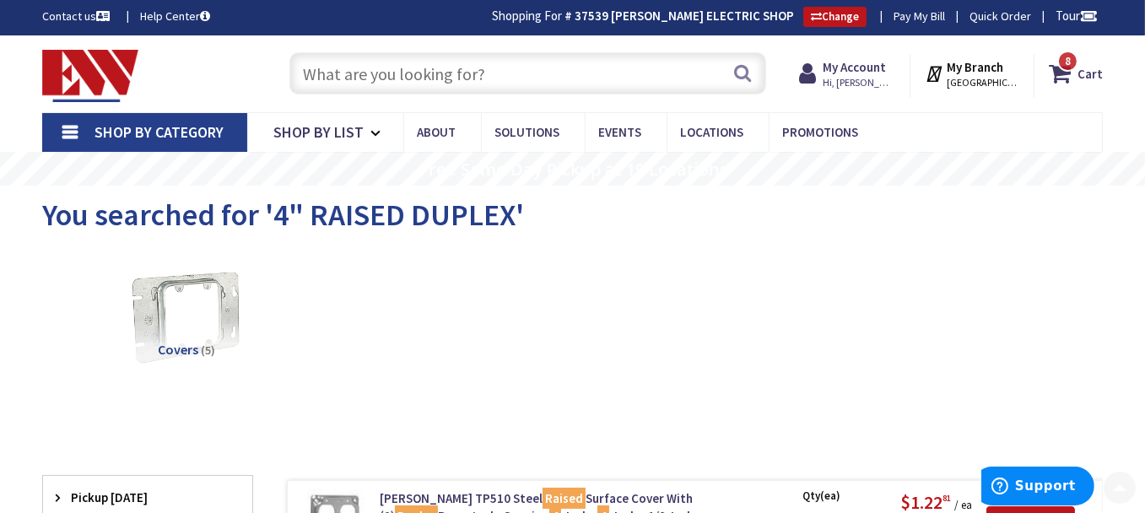
click at [466, 62] on input "text" at bounding box center [527, 73] width 477 height 42
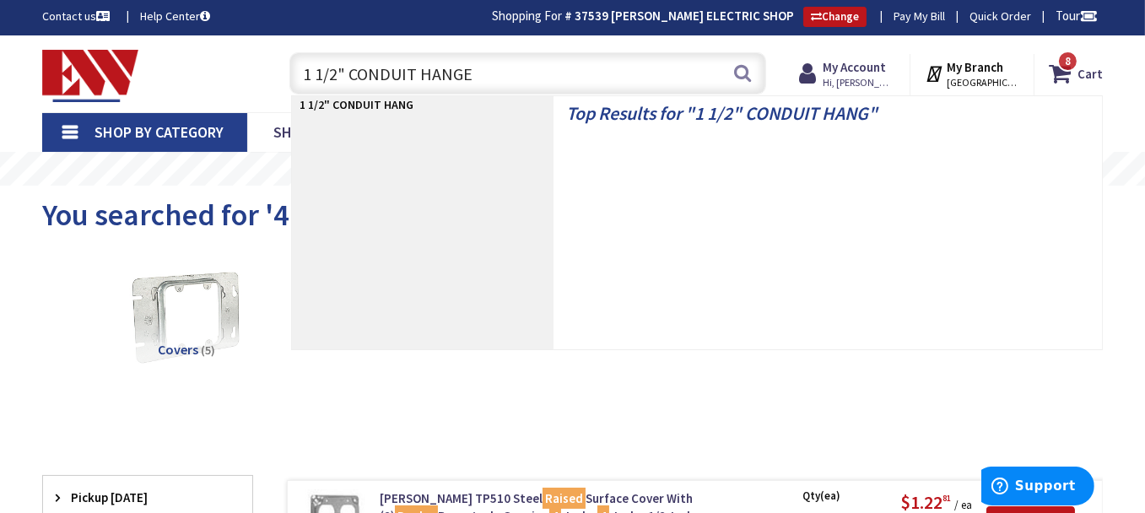
type input "1 1/2" CONDUIT HANGER"
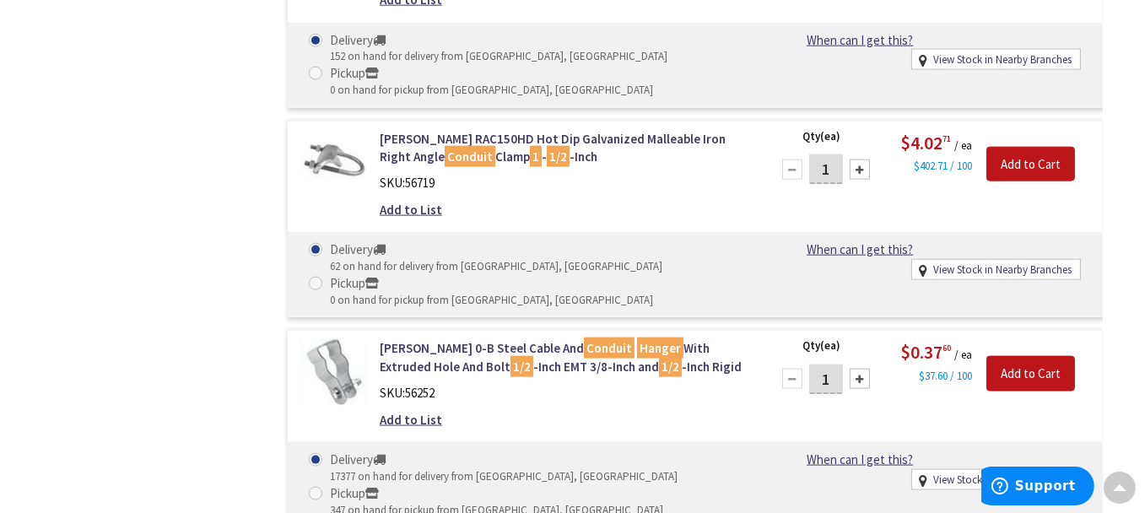
scroll to position [2868, 0]
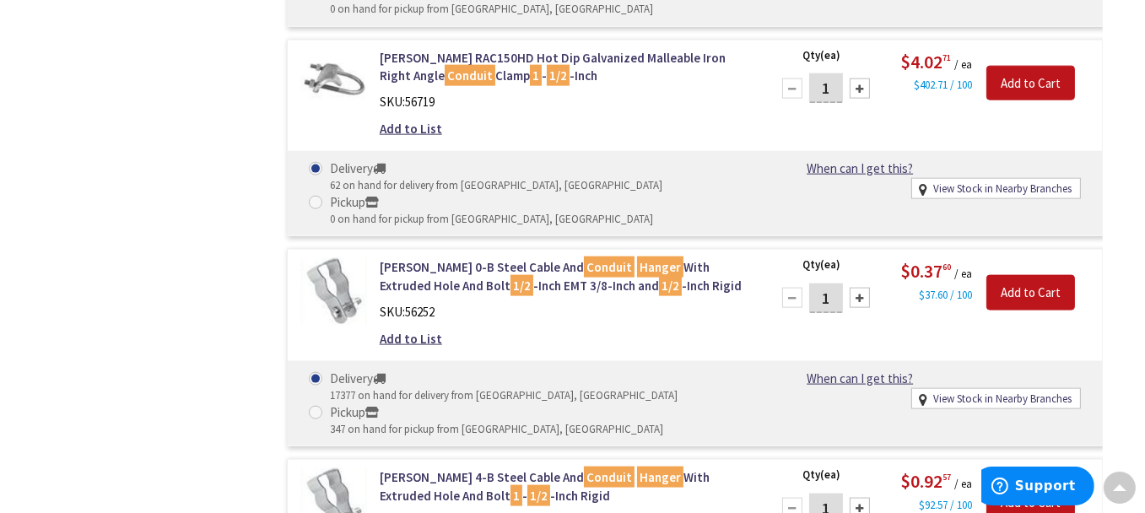
click at [864, 498] on div at bounding box center [860, 508] width 20 height 20
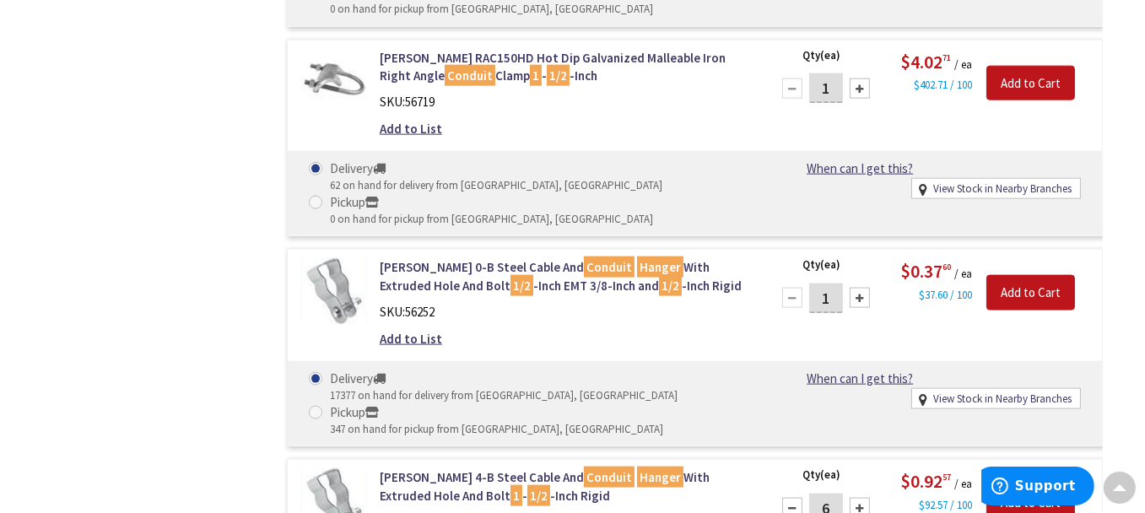
click at [864, 498] on div at bounding box center [860, 508] width 20 height 20
click at [863, 498] on div at bounding box center [860, 508] width 20 height 20
type input "10"
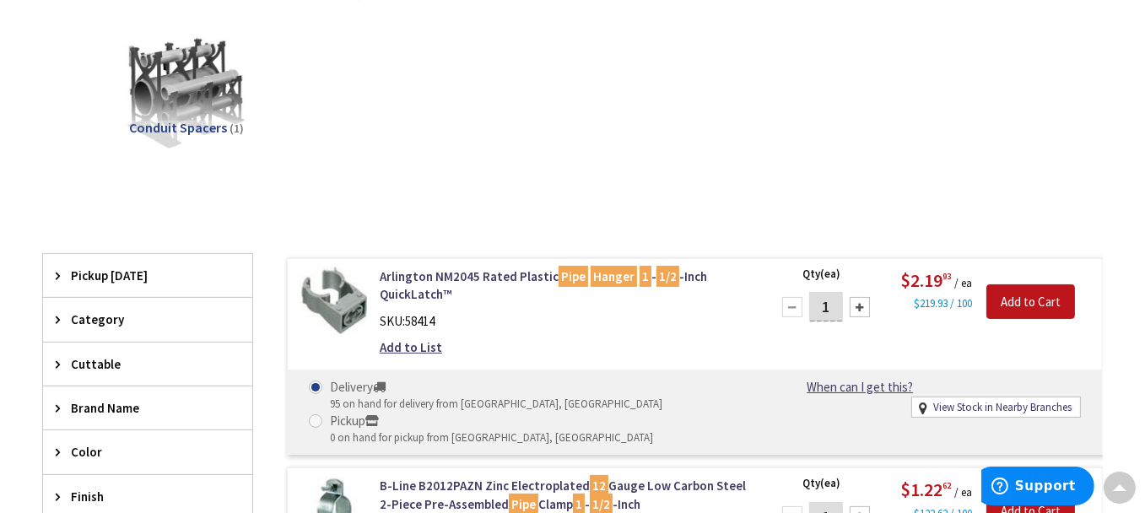
scroll to position [0, 0]
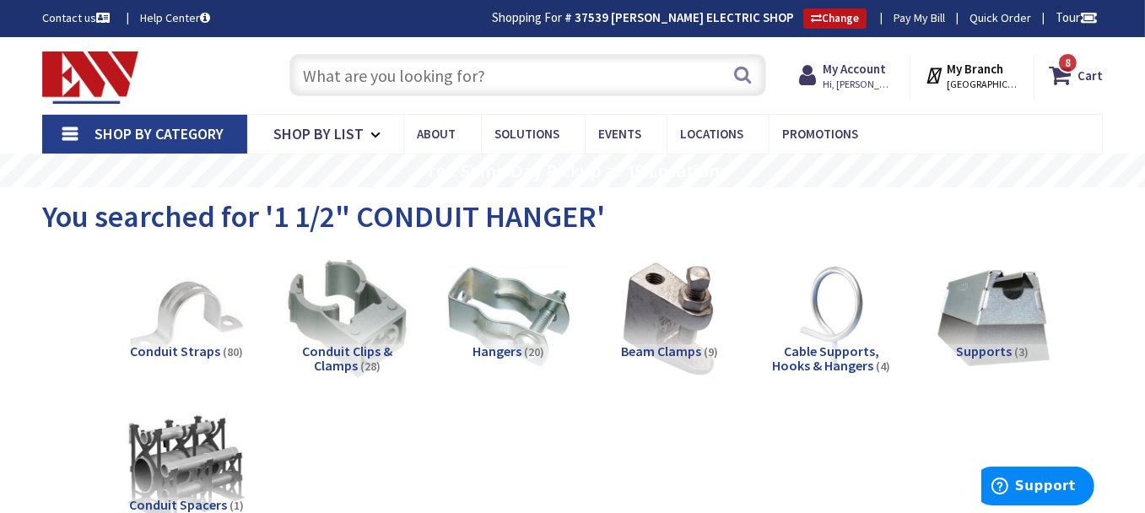
click at [419, 83] on input "text" at bounding box center [527, 75] width 477 height 42
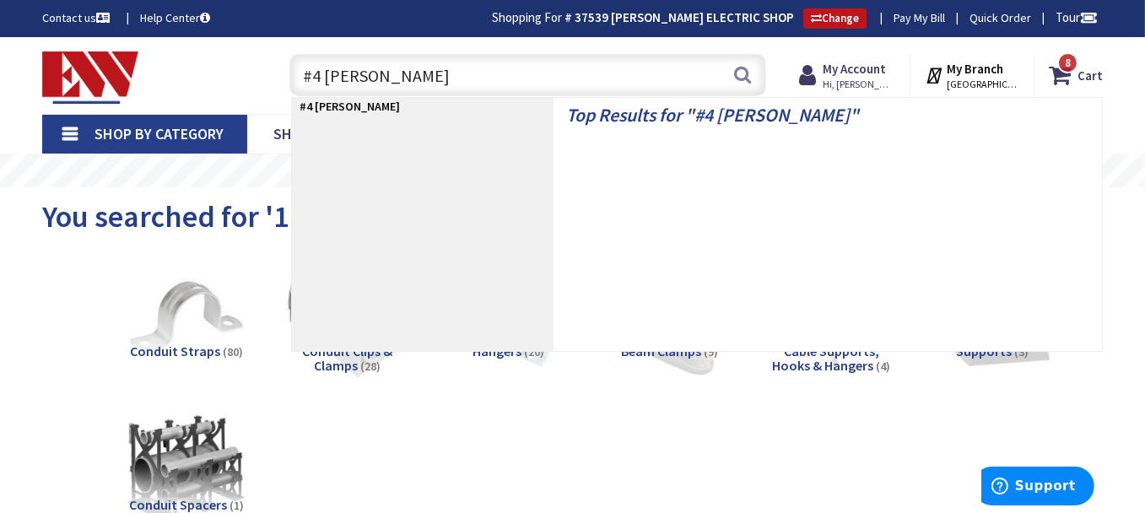
type input "#4 STRANDED"
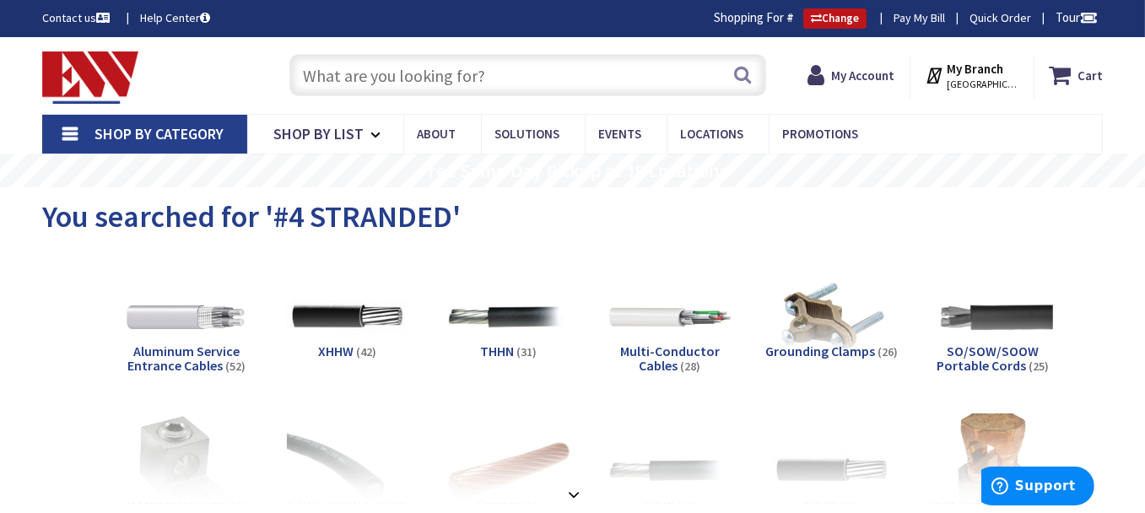
click at [387, 78] on input "text" at bounding box center [527, 75] width 477 height 42
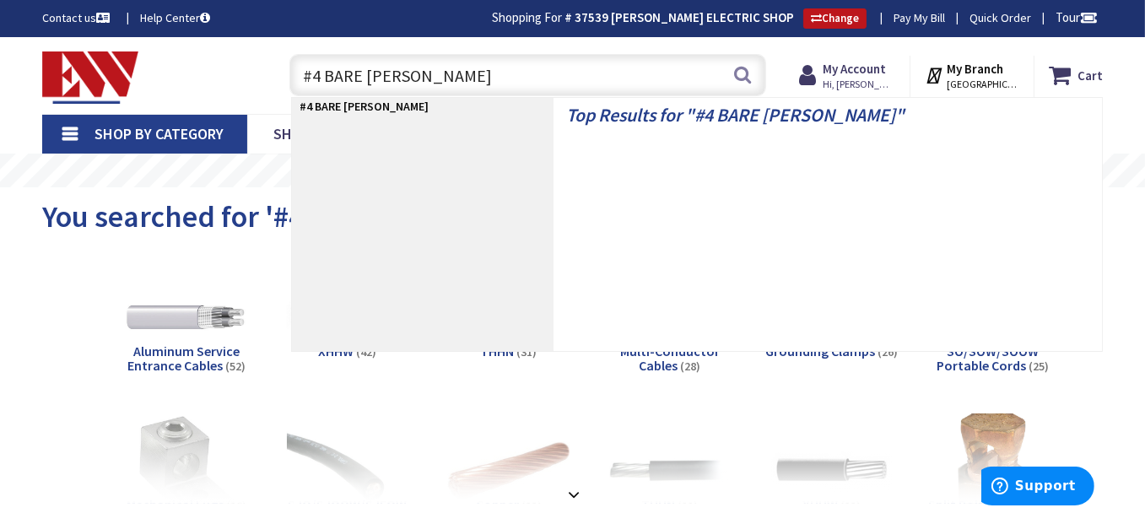
type input "#4 BARE STRANDED"
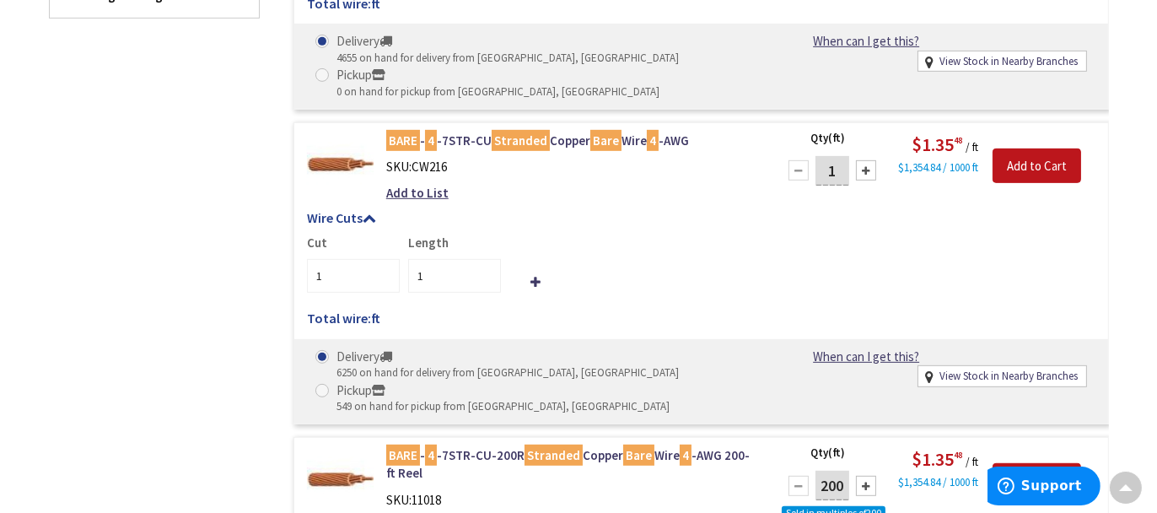
scroll to position [1183, 0]
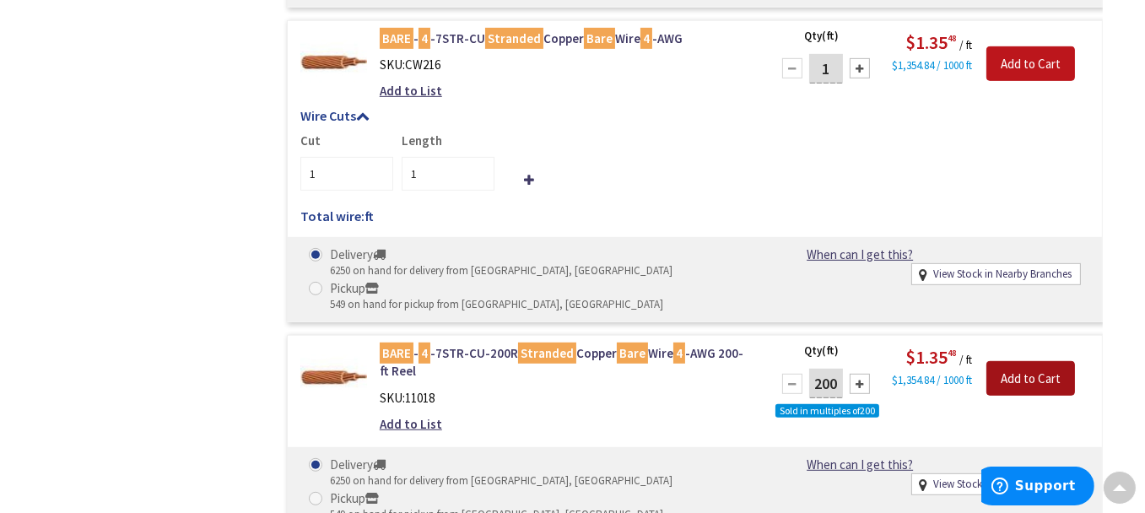
click at [1022, 361] on input "Add to Cart" at bounding box center [1030, 378] width 89 height 35
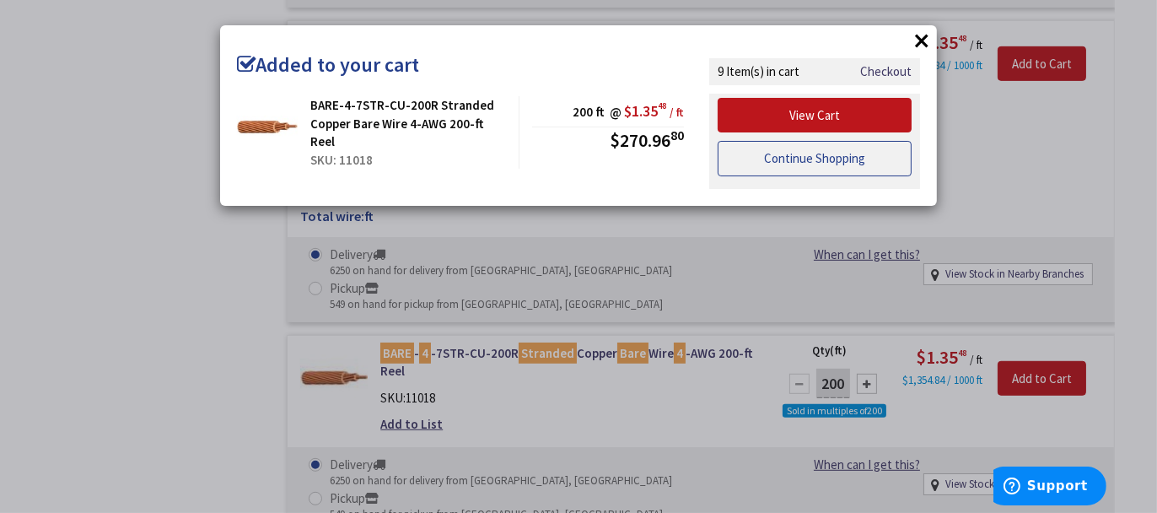
click at [790, 153] on link "Continue Shopping" at bounding box center [815, 158] width 194 height 35
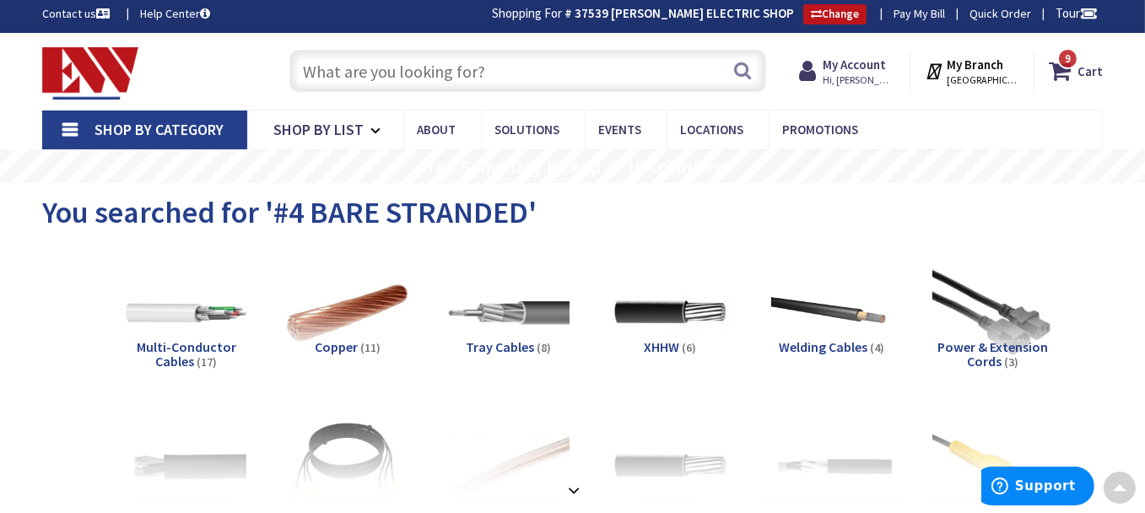
scroll to position [0, 0]
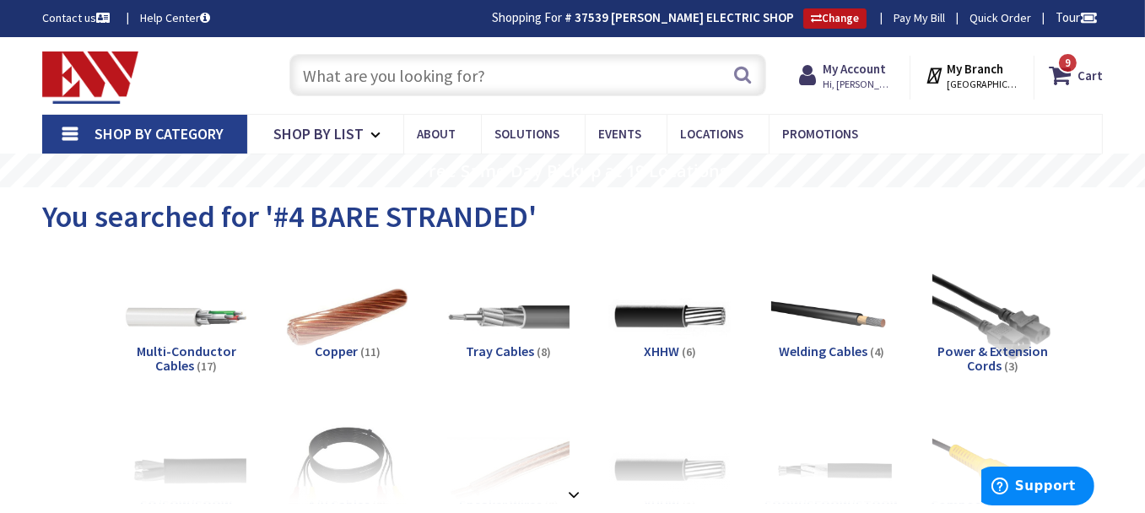
click at [451, 71] on input "text" at bounding box center [527, 75] width 477 height 42
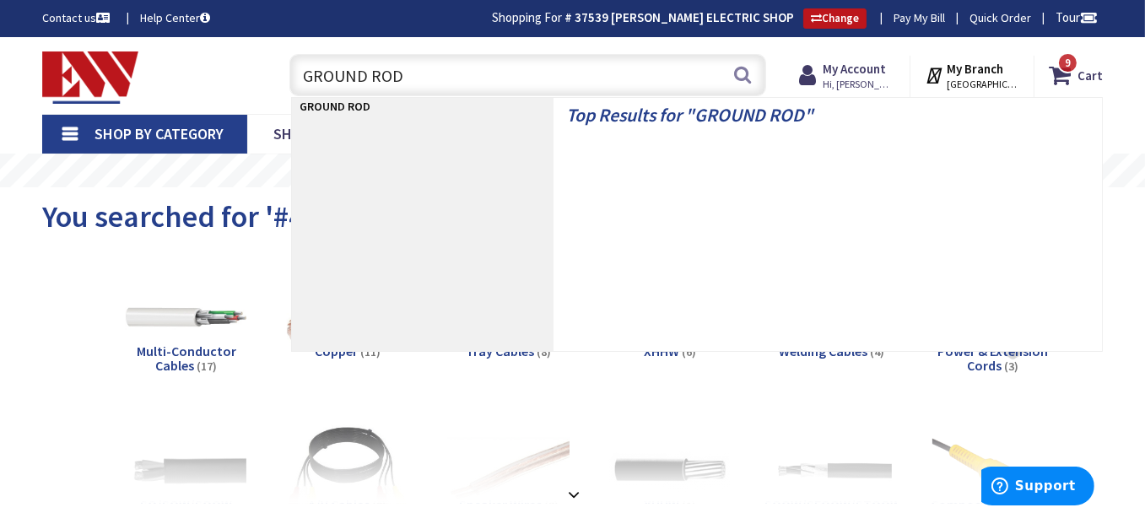
type input "GROUND RODS"
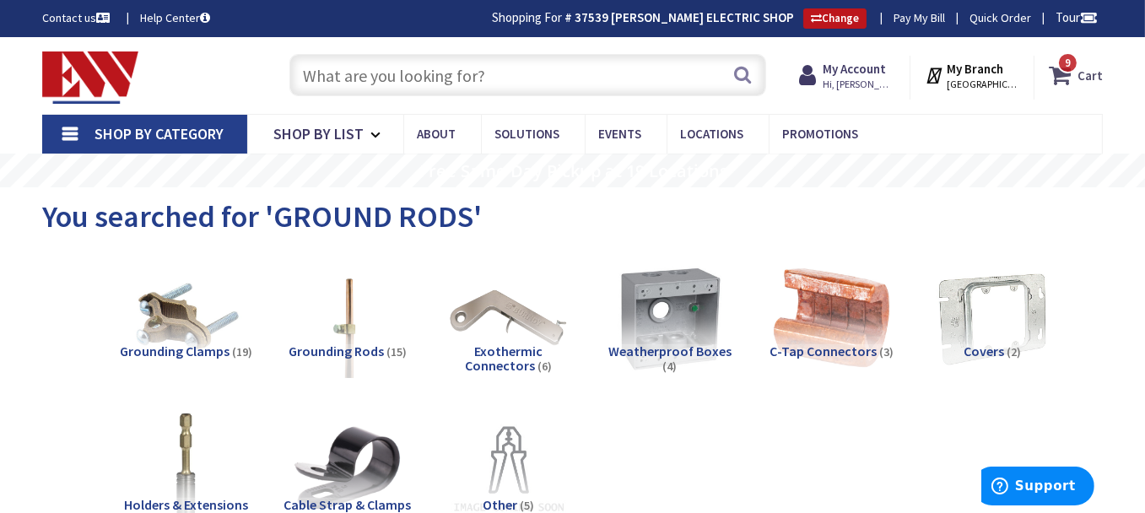
click at [1060, 73] on icon at bounding box center [1063, 75] width 29 height 30
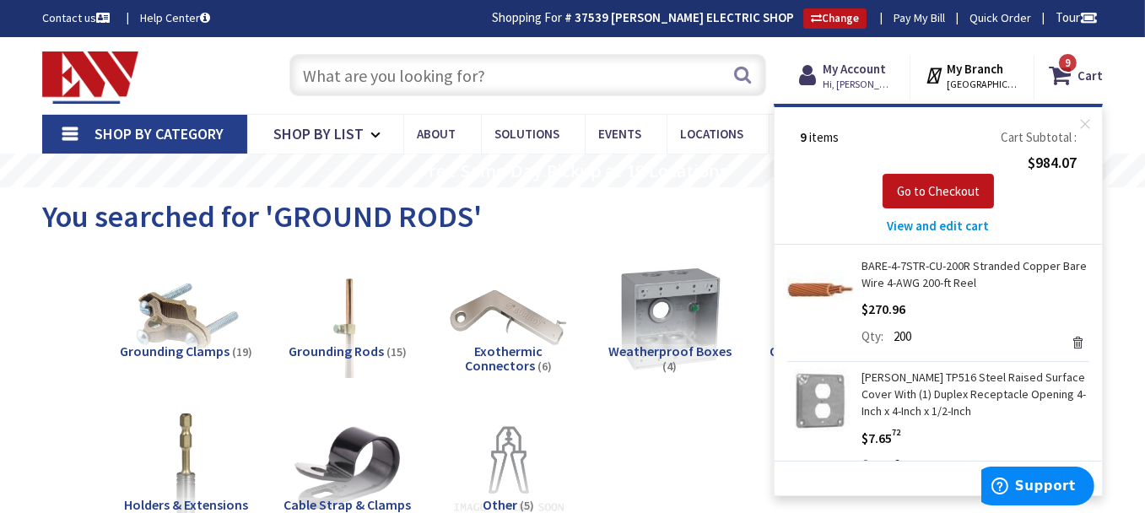
click at [956, 226] on span "View and edit cart" at bounding box center [938, 226] width 102 height 16
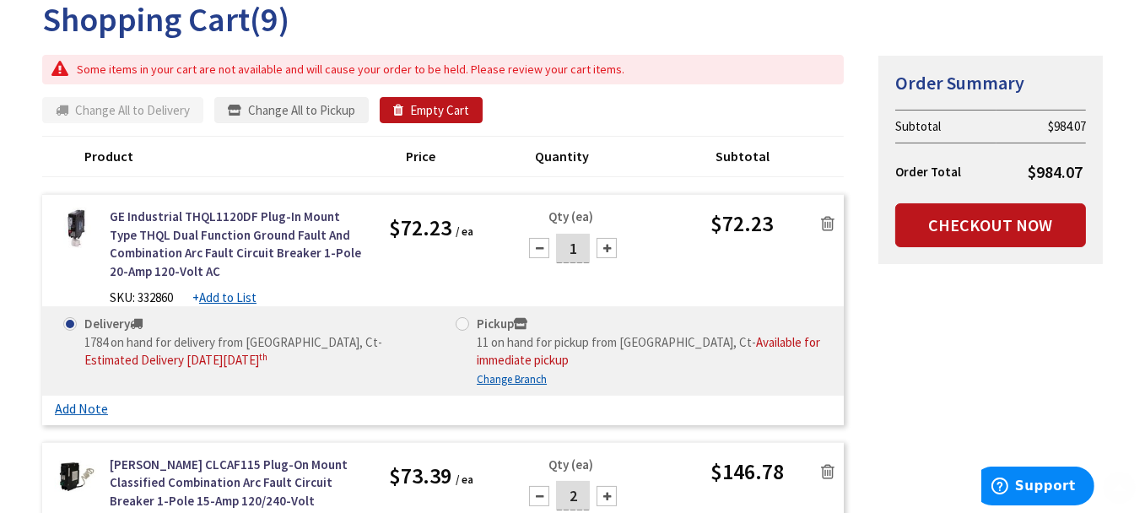
scroll to position [253, 0]
